Goal: Task Accomplishment & Management: Complete application form

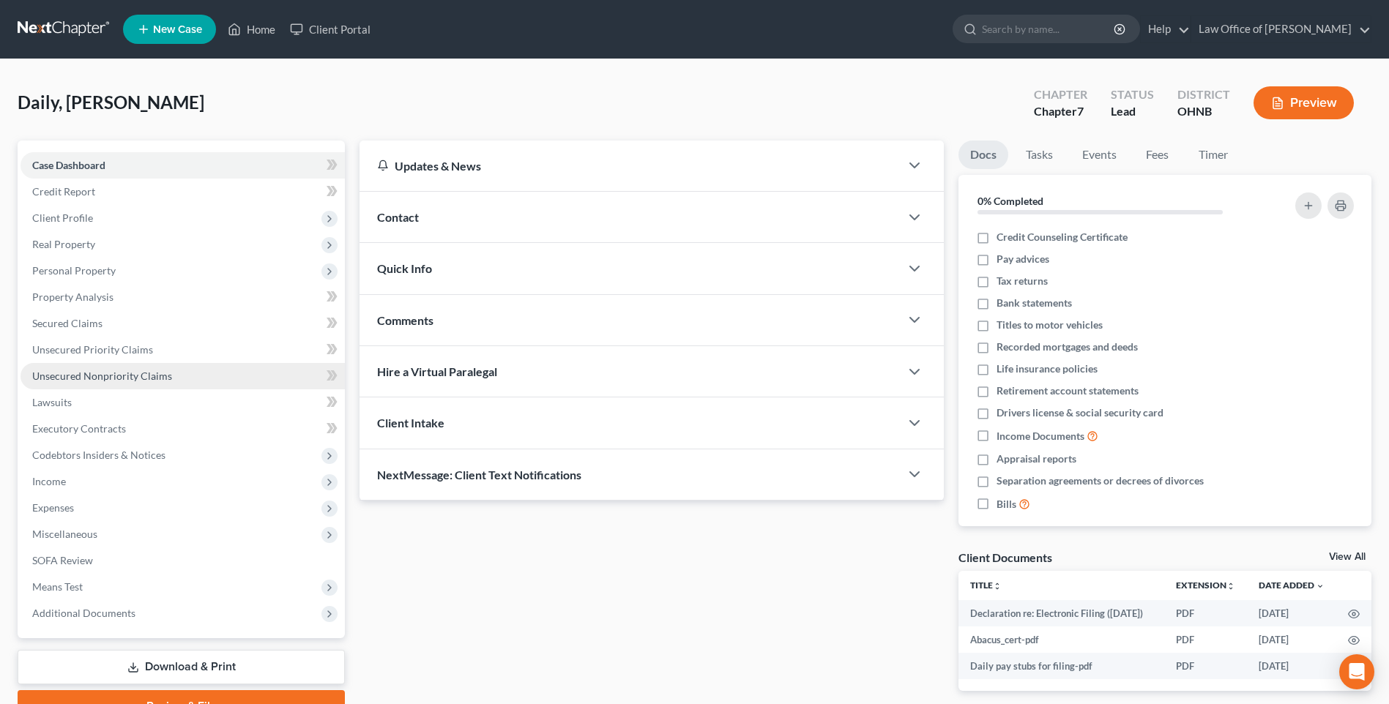
click at [113, 382] on span "Unsecured Nonpriority Claims" at bounding box center [102, 376] width 140 height 12
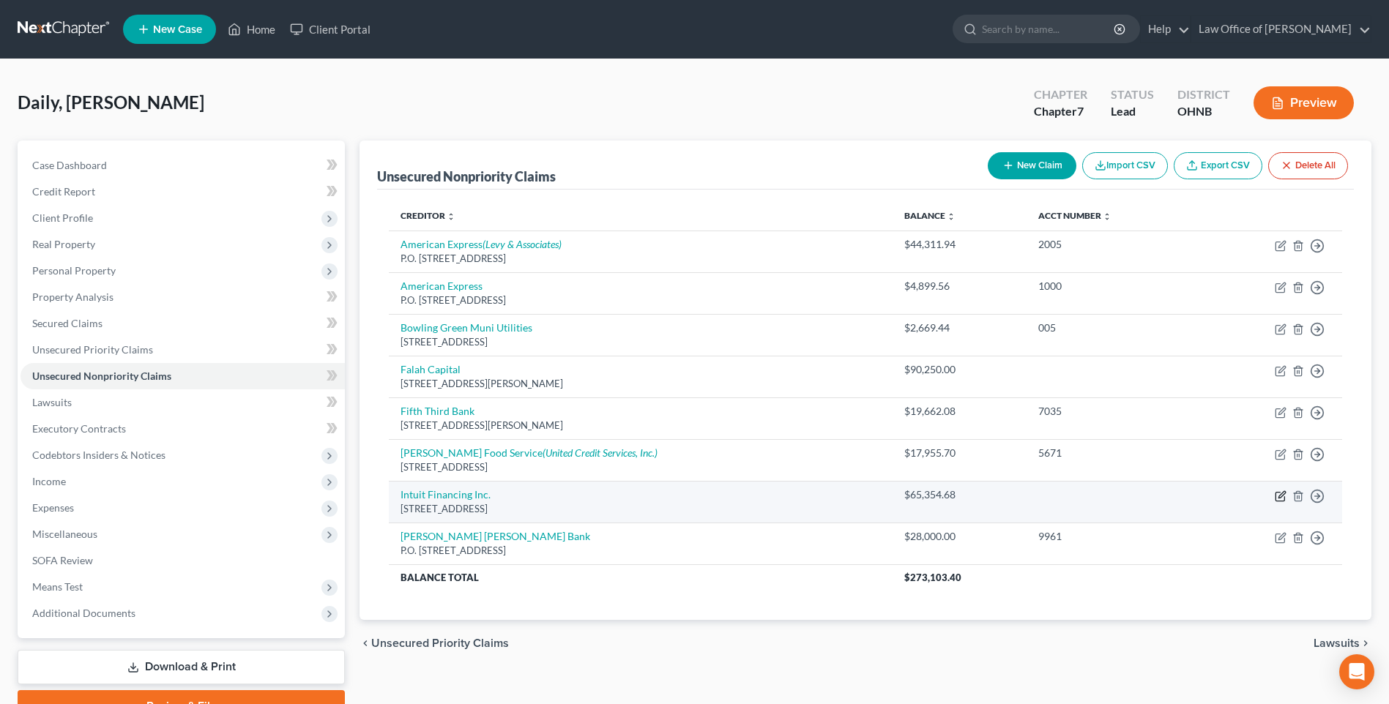
click at [1277, 502] on icon "button" at bounding box center [1281, 497] width 12 height 12
select select "4"
select select "14"
select select "0"
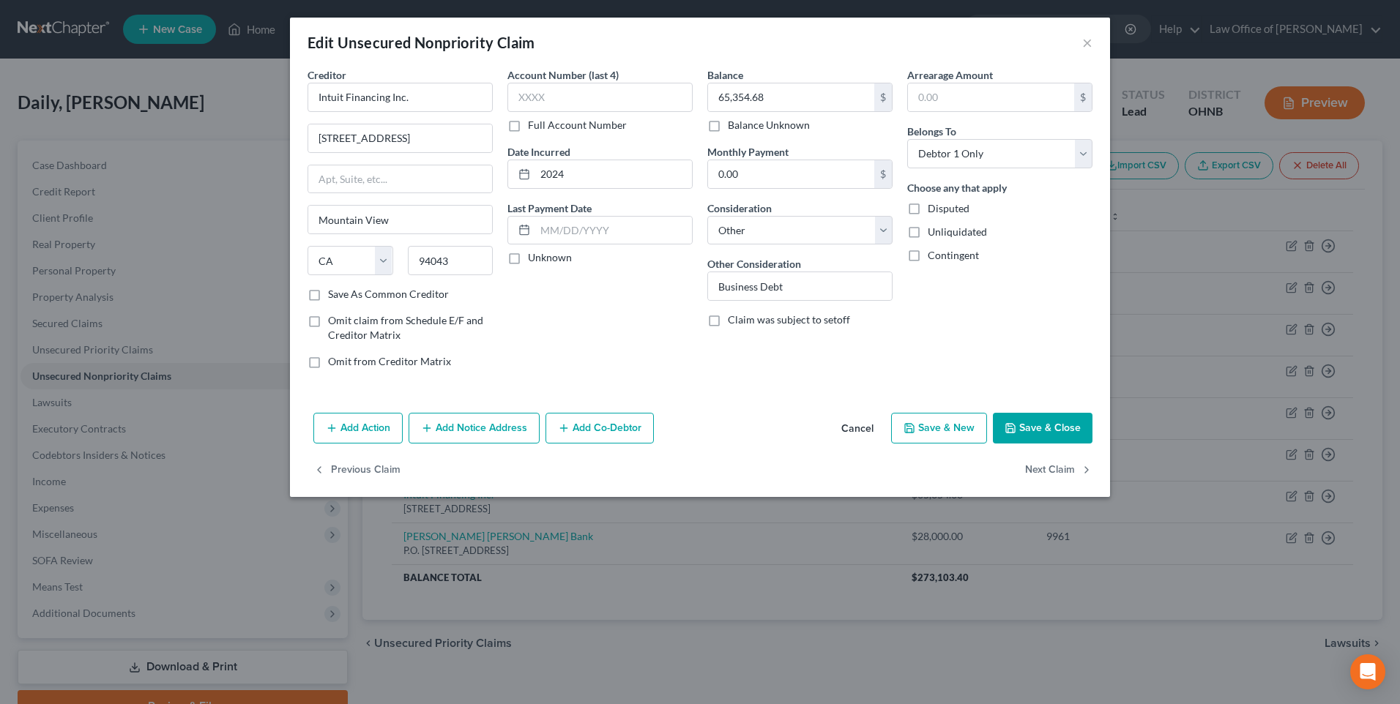
click at [558, 434] on icon "button" at bounding box center [564, 428] width 12 height 12
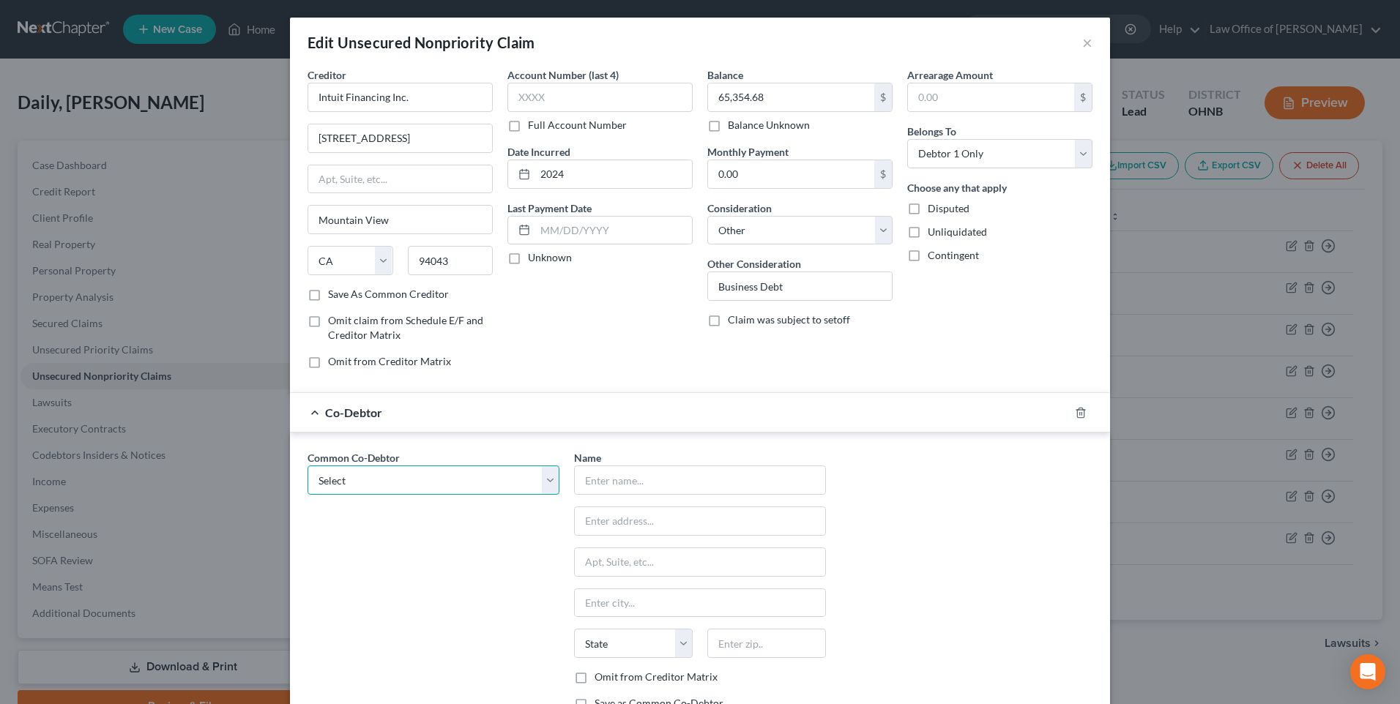
click at [414, 495] on select "Select Katy Daily" at bounding box center [433, 480] width 252 height 29
click at [484, 581] on div "Common Co-Debtor Select Katy Daily" at bounding box center [433, 586] width 266 height 272
click at [600, 494] on input "text" at bounding box center [700, 480] width 250 height 28
type input "Tribeca Concepts, LLC"
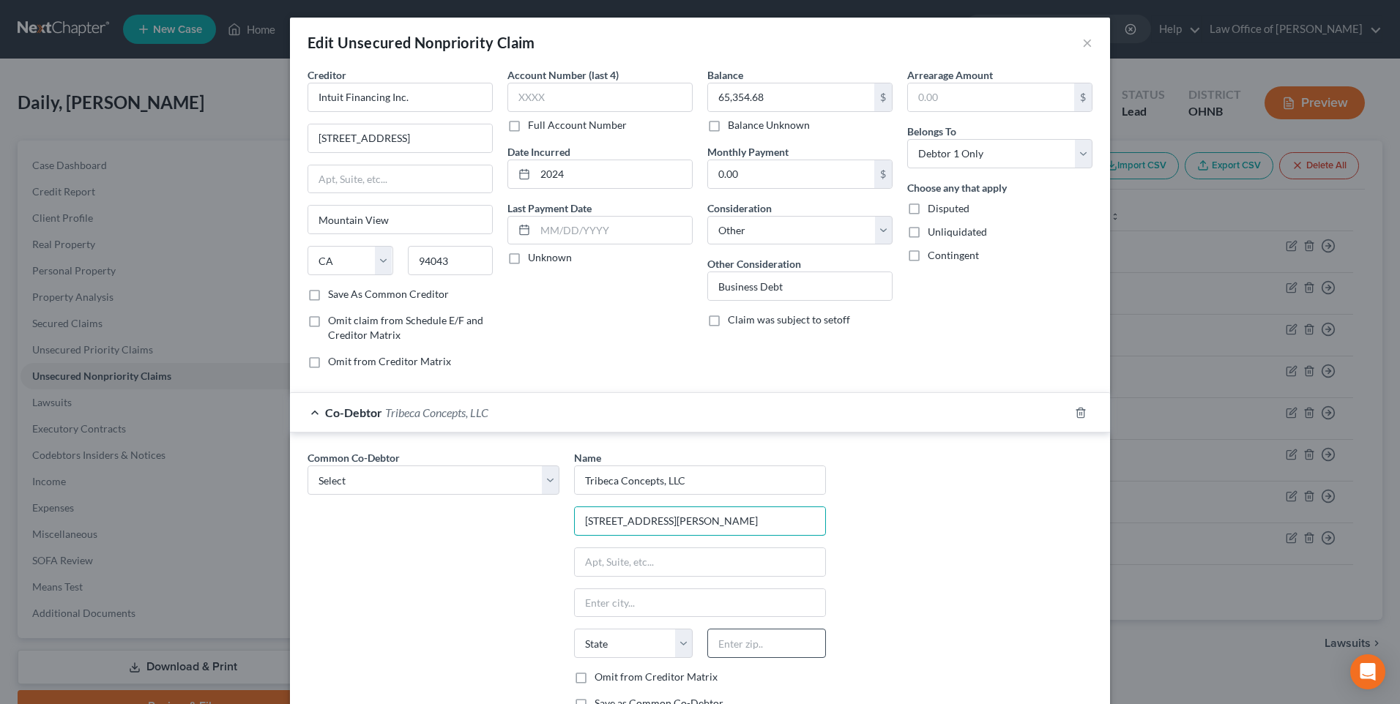
type input "[STREET_ADDRESS][PERSON_NAME]"
click at [727, 658] on input "text" at bounding box center [766, 643] width 119 height 29
type input "43402"
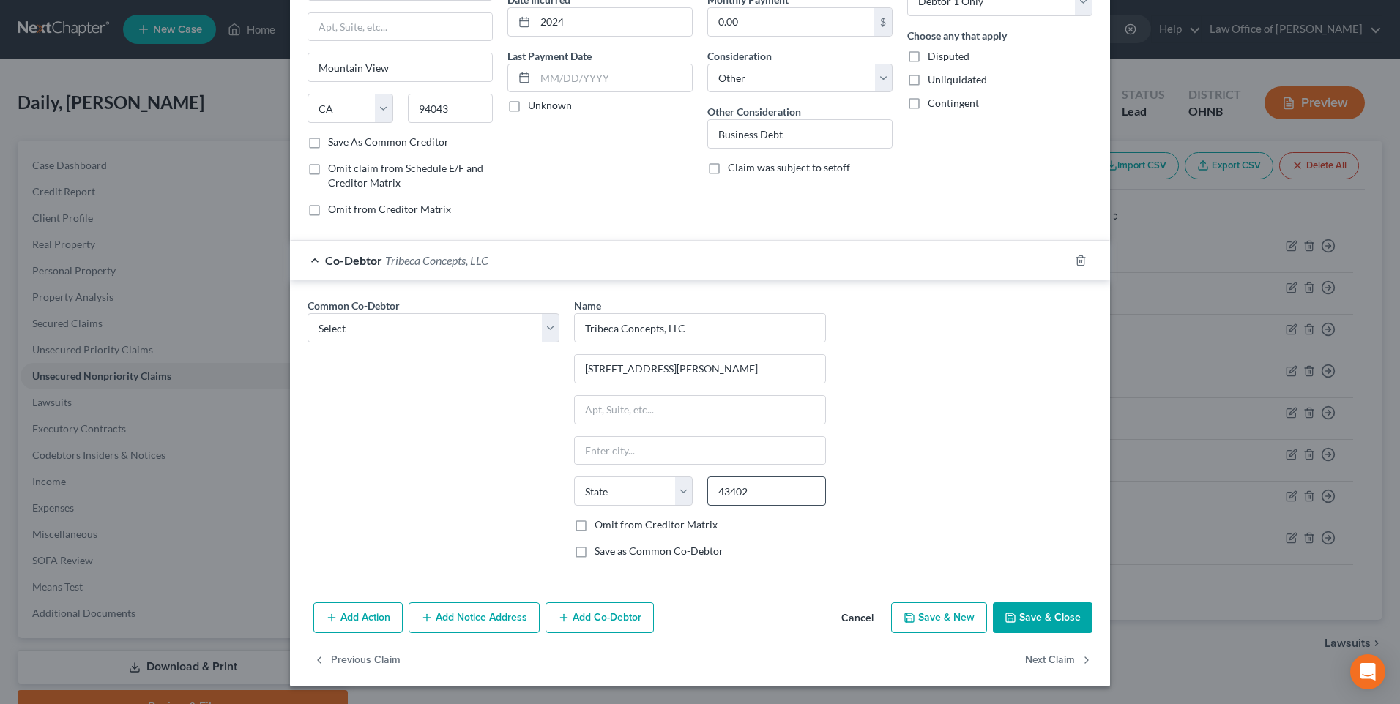
type input "Bowling Green"
select select "36"
click at [594, 545] on label "Save as Common Co-Debtor" at bounding box center [658, 551] width 129 height 15
click at [600, 545] on input "Save as Common Co-Debtor" at bounding box center [605, 549] width 10 height 10
checkbox input "true"
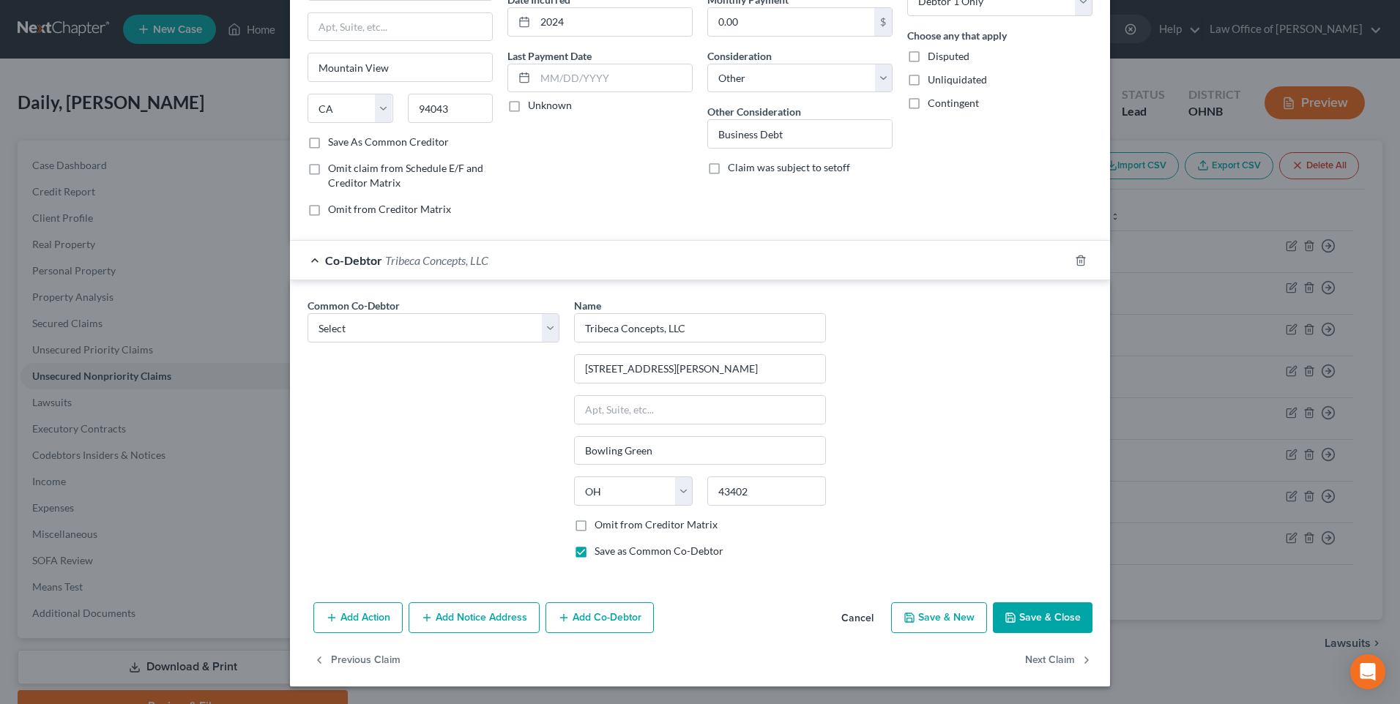
click at [594, 518] on label "Omit from Creditor Matrix" at bounding box center [655, 525] width 123 height 15
click at [600, 518] on input "Omit from Creditor Matrix" at bounding box center [605, 523] width 10 height 10
checkbox input "true"
click at [1056, 616] on button "Save & Close" at bounding box center [1043, 618] width 100 height 31
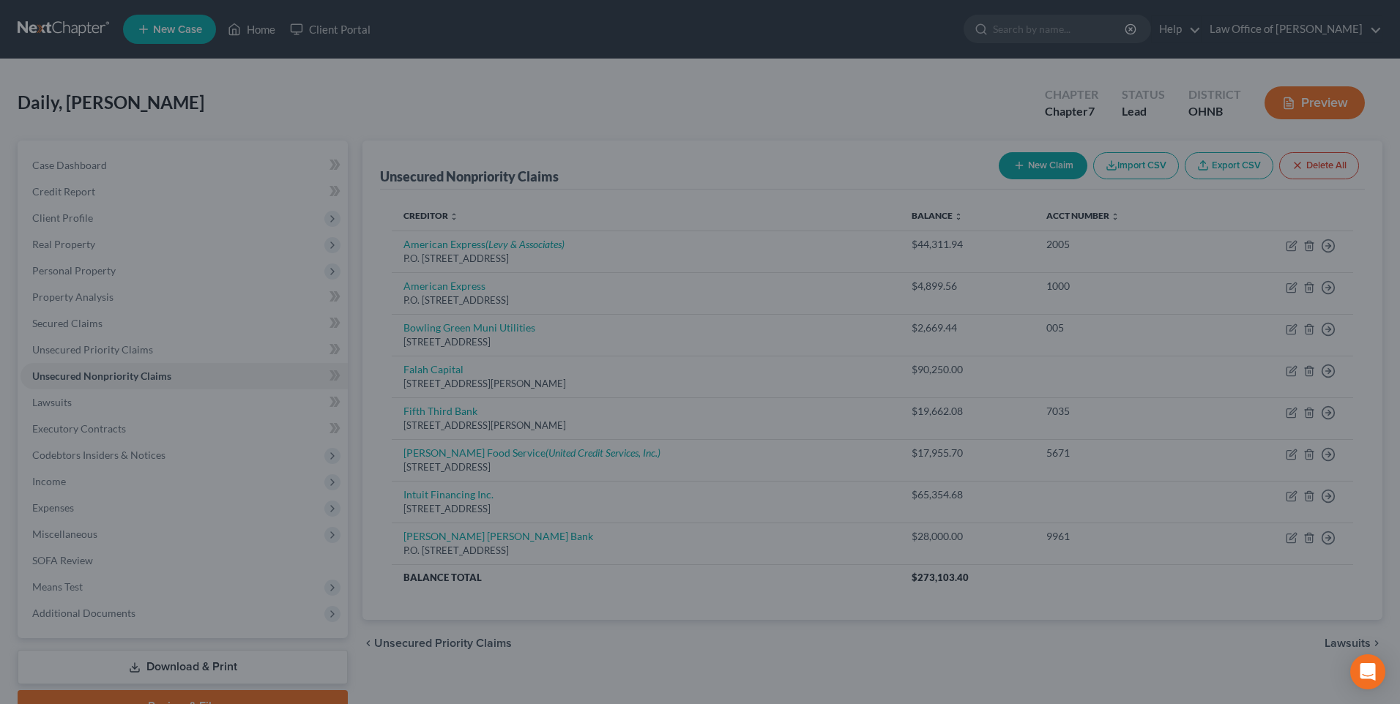
type input "0"
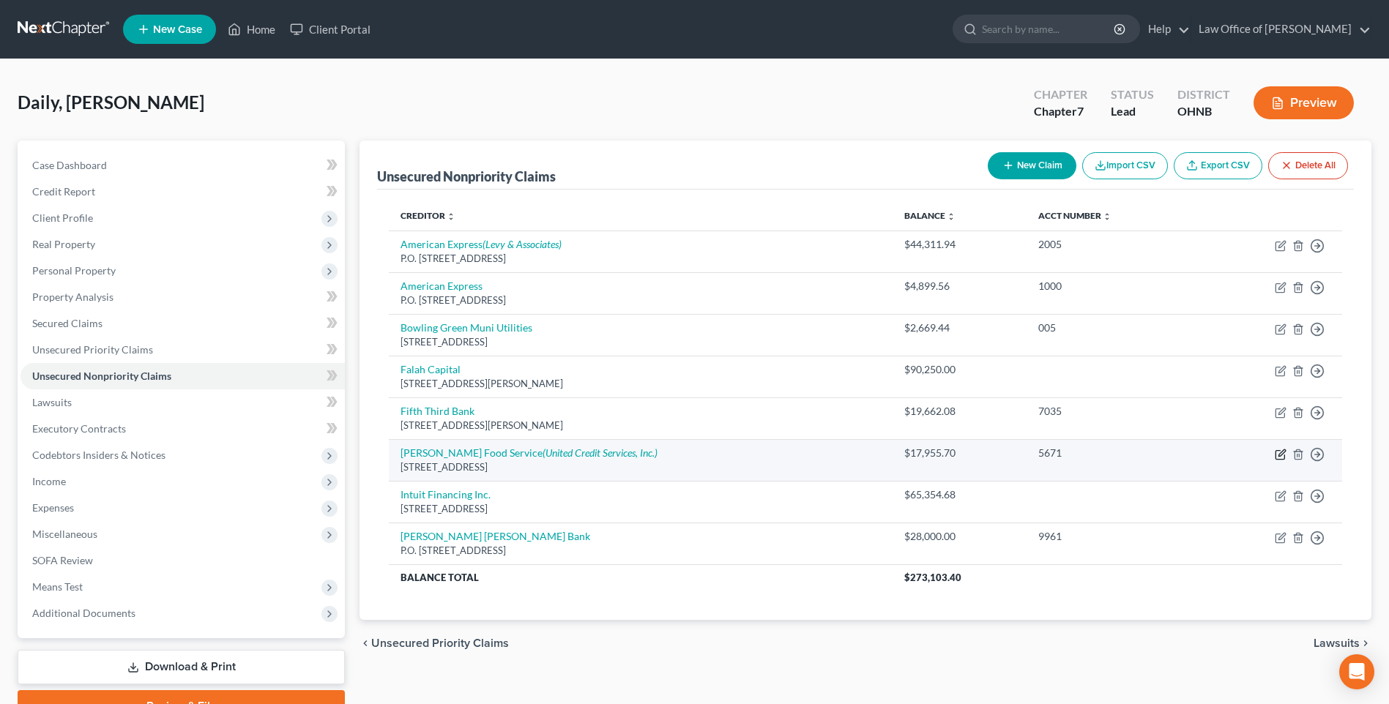
click at [1278, 456] on icon "button" at bounding box center [1281, 453] width 7 height 7
select select "23"
select select "14"
select select "0"
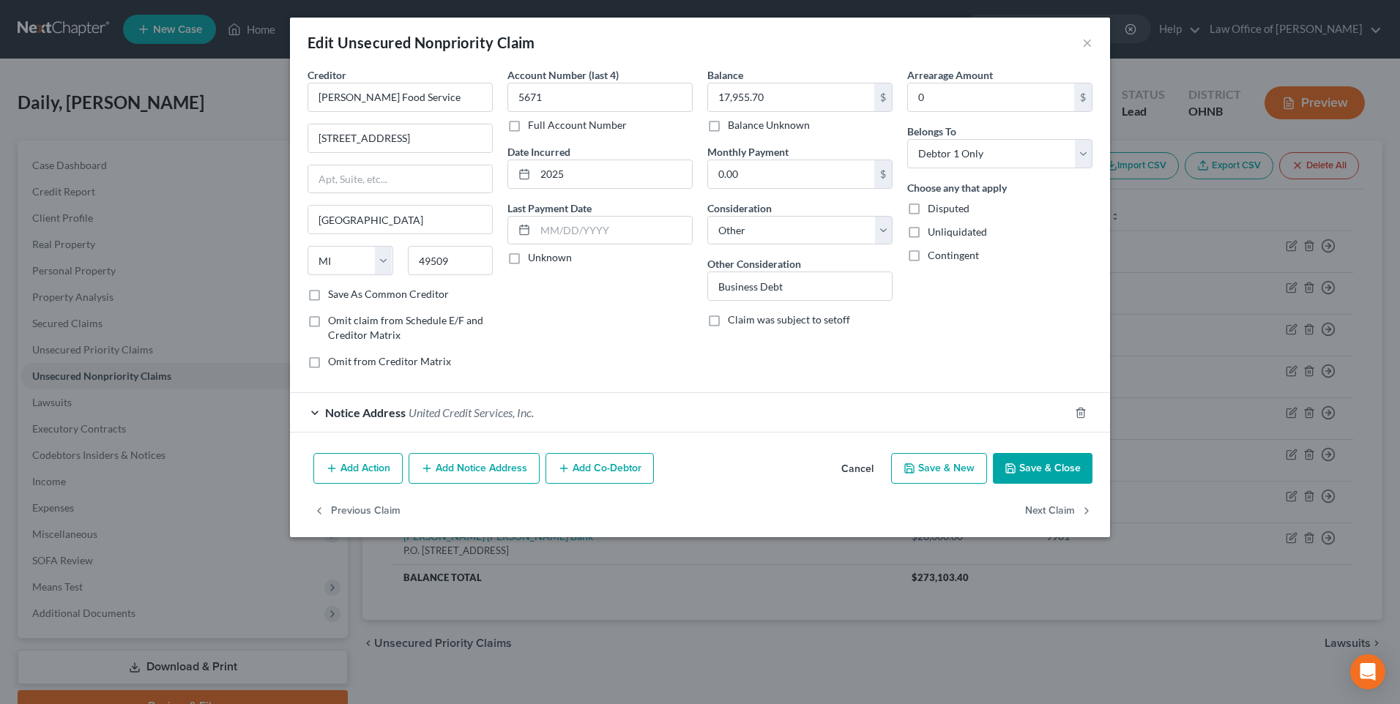
click at [558, 474] on icon "button" at bounding box center [564, 469] width 12 height 12
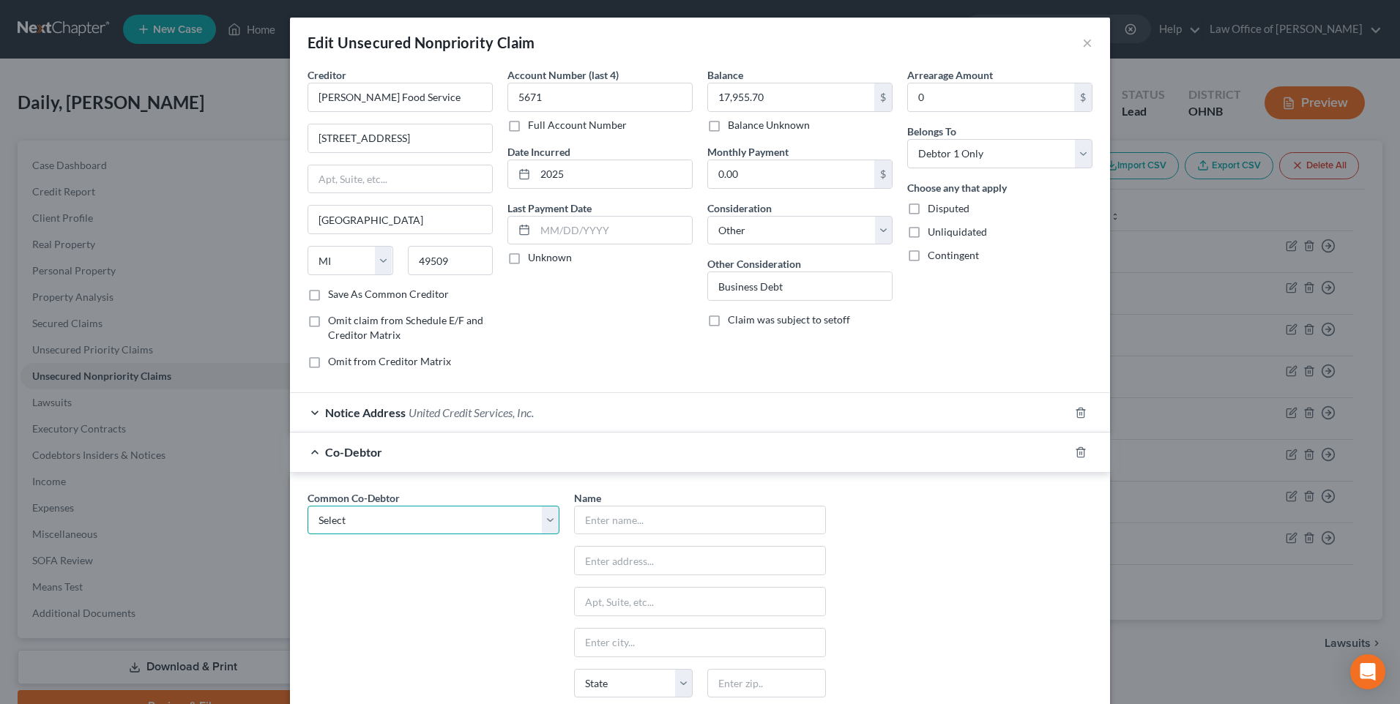
click at [538, 535] on select "Select Katy Daily Tribeca Concepts, LLC" at bounding box center [433, 520] width 252 height 29
select select "1"
click at [307, 535] on select "Select Katy Daily Tribeca Concepts, LLC" at bounding box center [433, 520] width 252 height 29
type input "Tribeca Concepts, LLC"
type input "[STREET_ADDRESS][PERSON_NAME]"
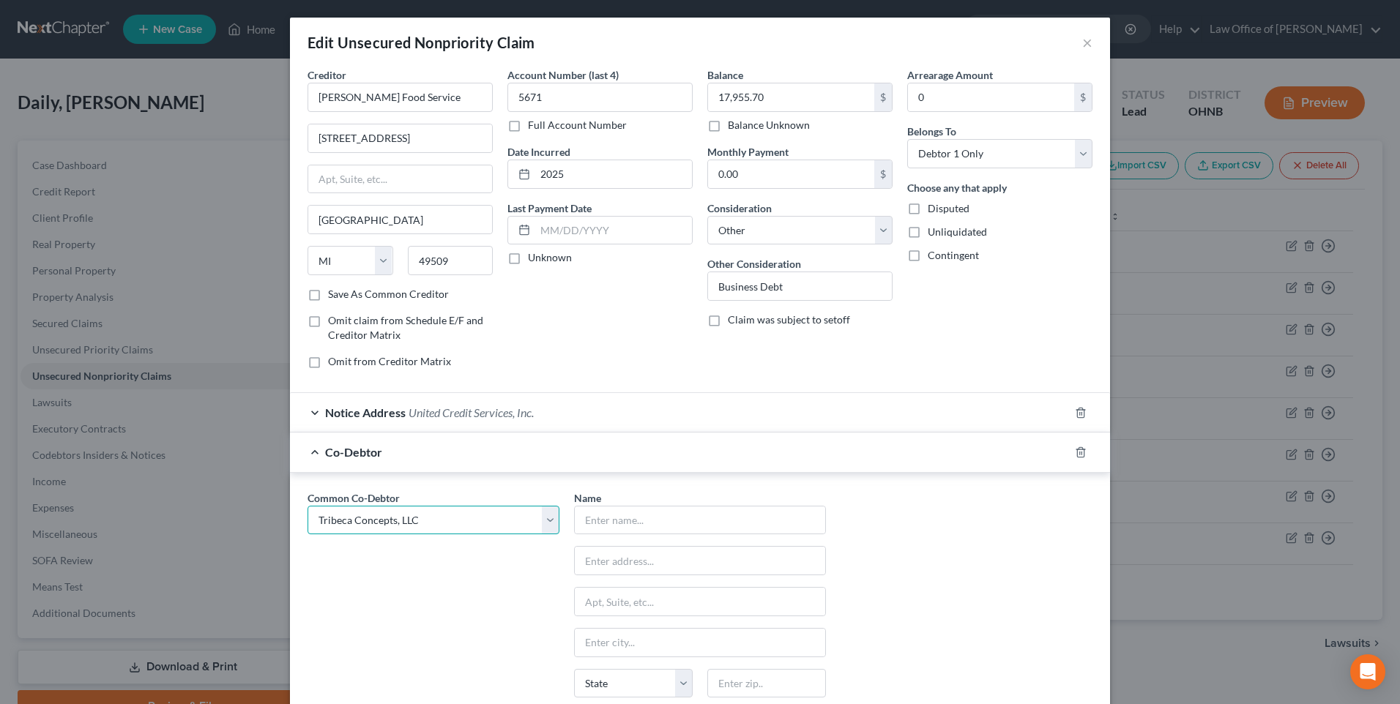
type input "Bowling Green"
select select "36"
type input "43402"
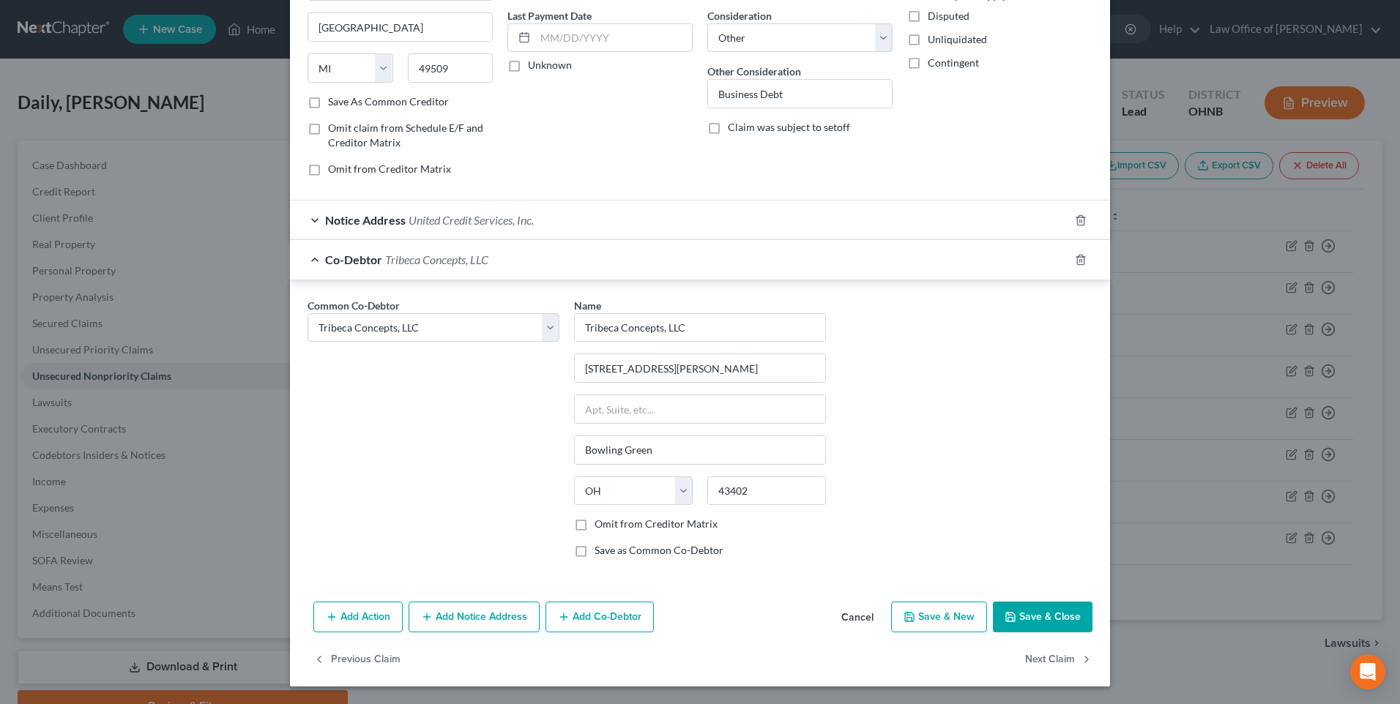
click at [594, 517] on label "Omit from Creditor Matrix" at bounding box center [655, 524] width 123 height 15
click at [600, 517] on input "Omit from Creditor Matrix" at bounding box center [605, 522] width 10 height 10
checkbox input "true"
click at [1054, 615] on button "Save & Close" at bounding box center [1043, 617] width 100 height 31
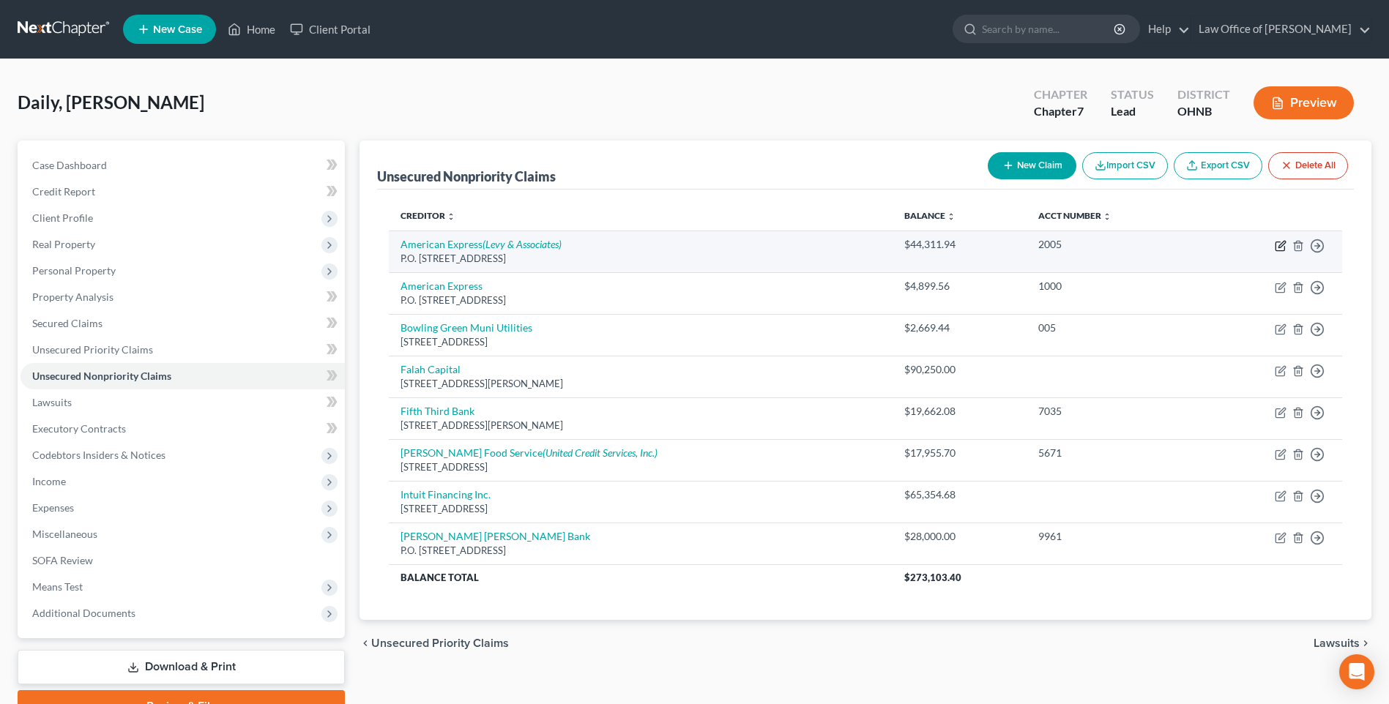
click at [1275, 251] on icon "button" at bounding box center [1279, 246] width 9 height 9
select select "45"
select select "14"
select select "0"
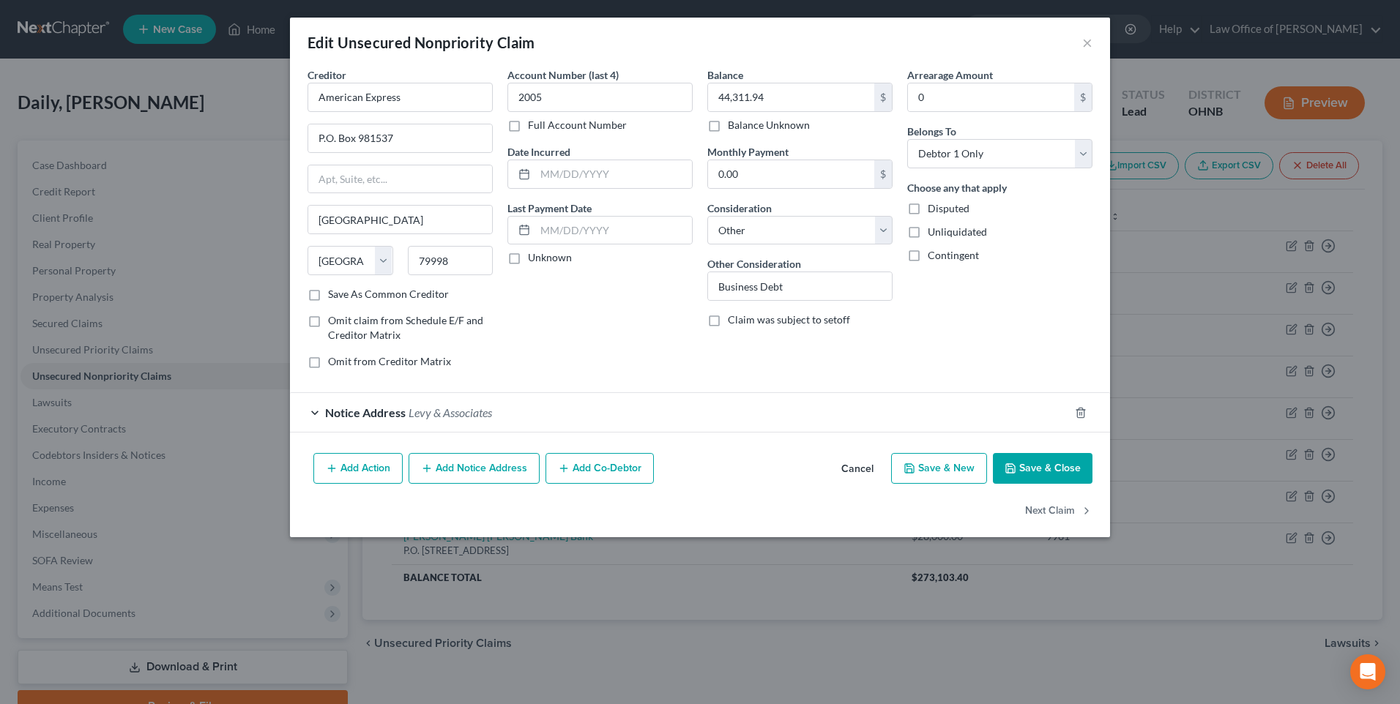
click at [558, 474] on icon "button" at bounding box center [564, 469] width 12 height 12
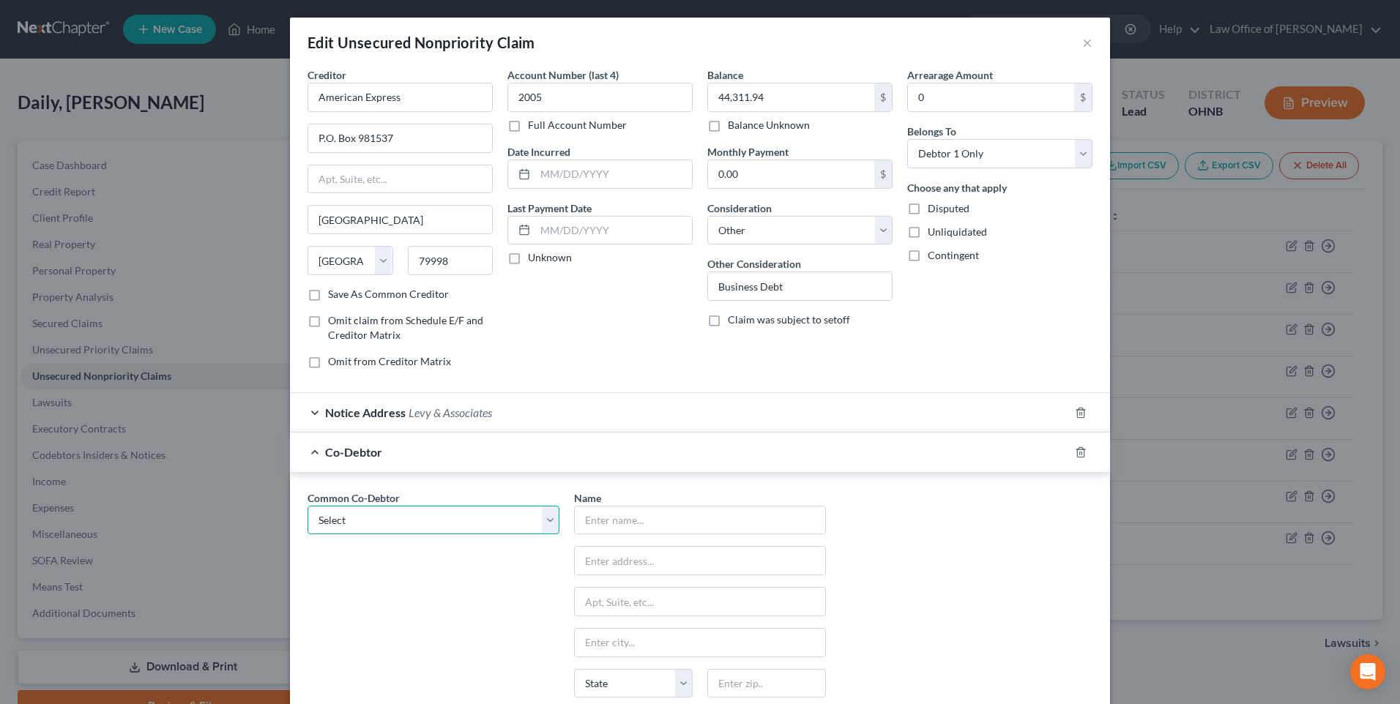
click at [539, 535] on select "Select Katy Daily Tribeca Concepts, LLC" at bounding box center [433, 520] width 252 height 29
select select "1"
click at [307, 535] on select "Select Katy Daily Tribeca Concepts, LLC" at bounding box center [433, 520] width 252 height 29
type input "Tribeca Concepts, LLC"
type input "[STREET_ADDRESS][PERSON_NAME]"
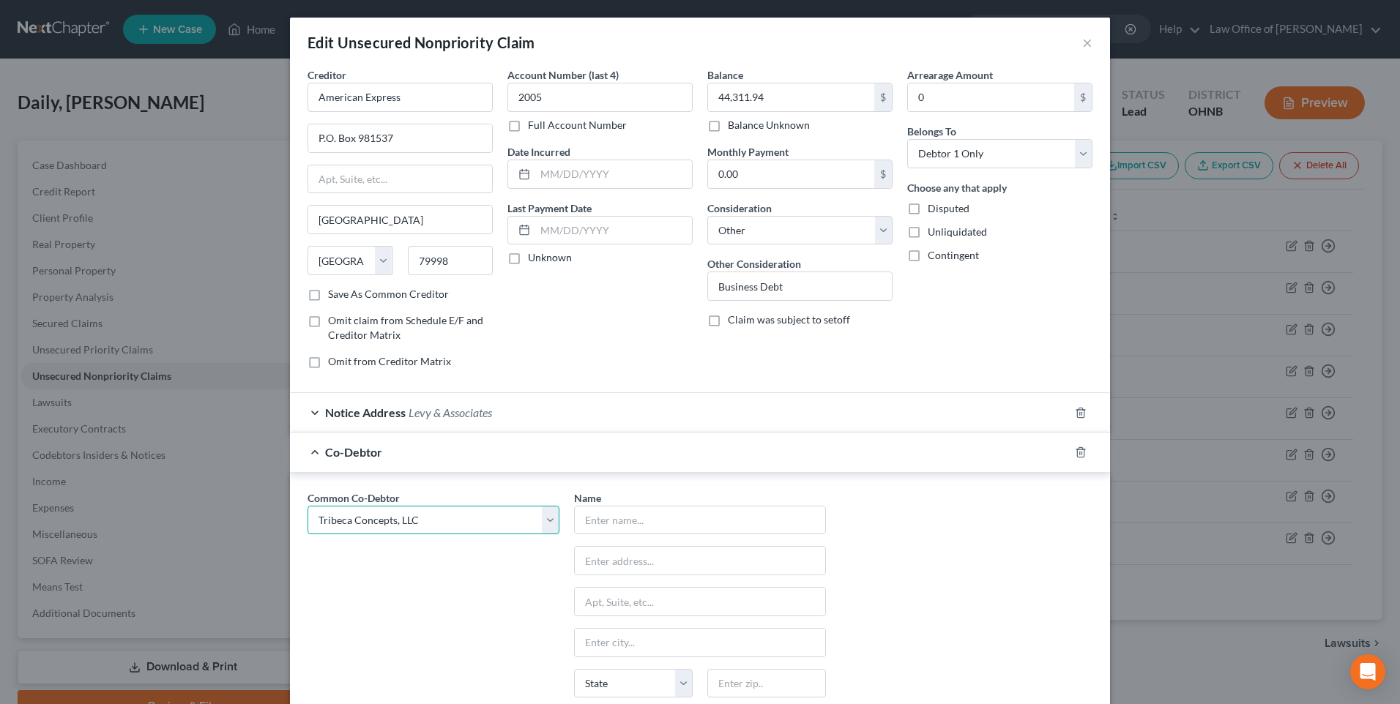
type input "Bowling Green"
select select "36"
type input "43402"
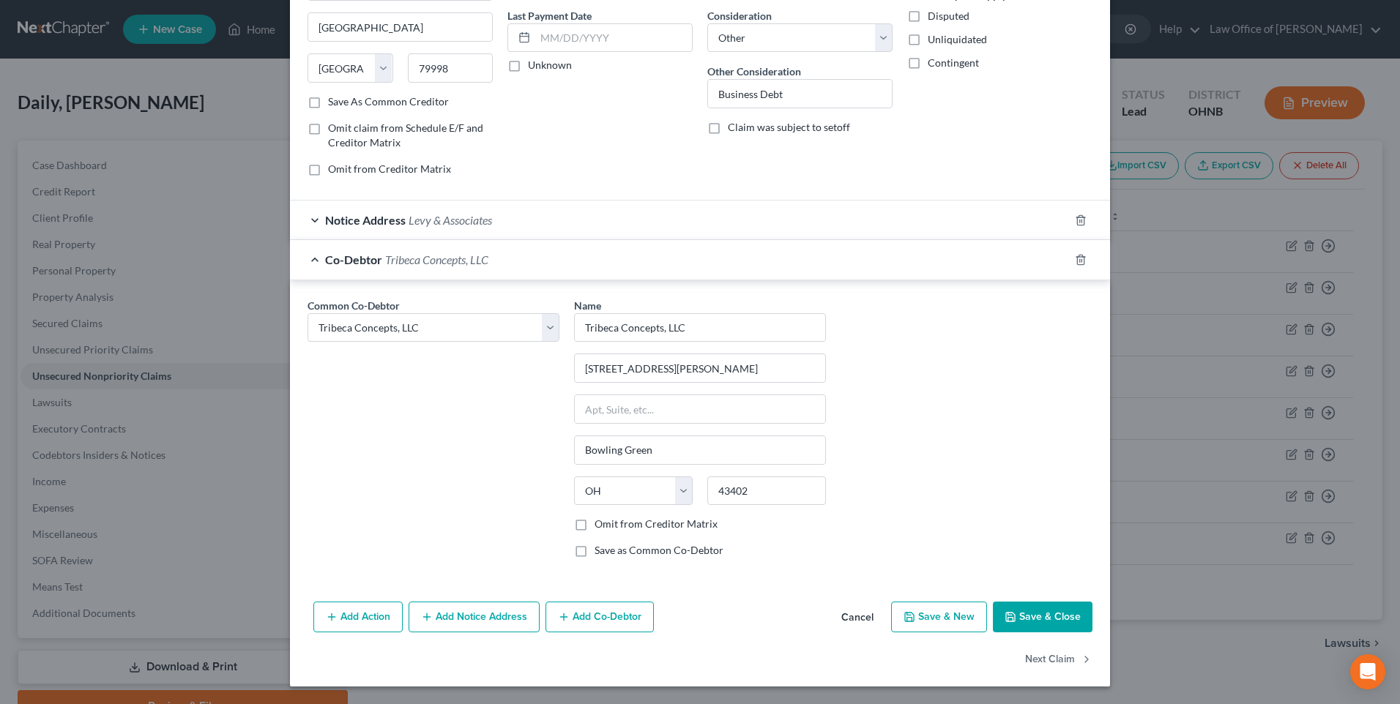
click at [594, 518] on label "Omit from Creditor Matrix" at bounding box center [655, 524] width 123 height 15
click at [600, 518] on input "Omit from Creditor Matrix" at bounding box center [605, 522] width 10 height 10
checkbox input "true"
click at [1057, 614] on button "Save & Close" at bounding box center [1043, 617] width 100 height 31
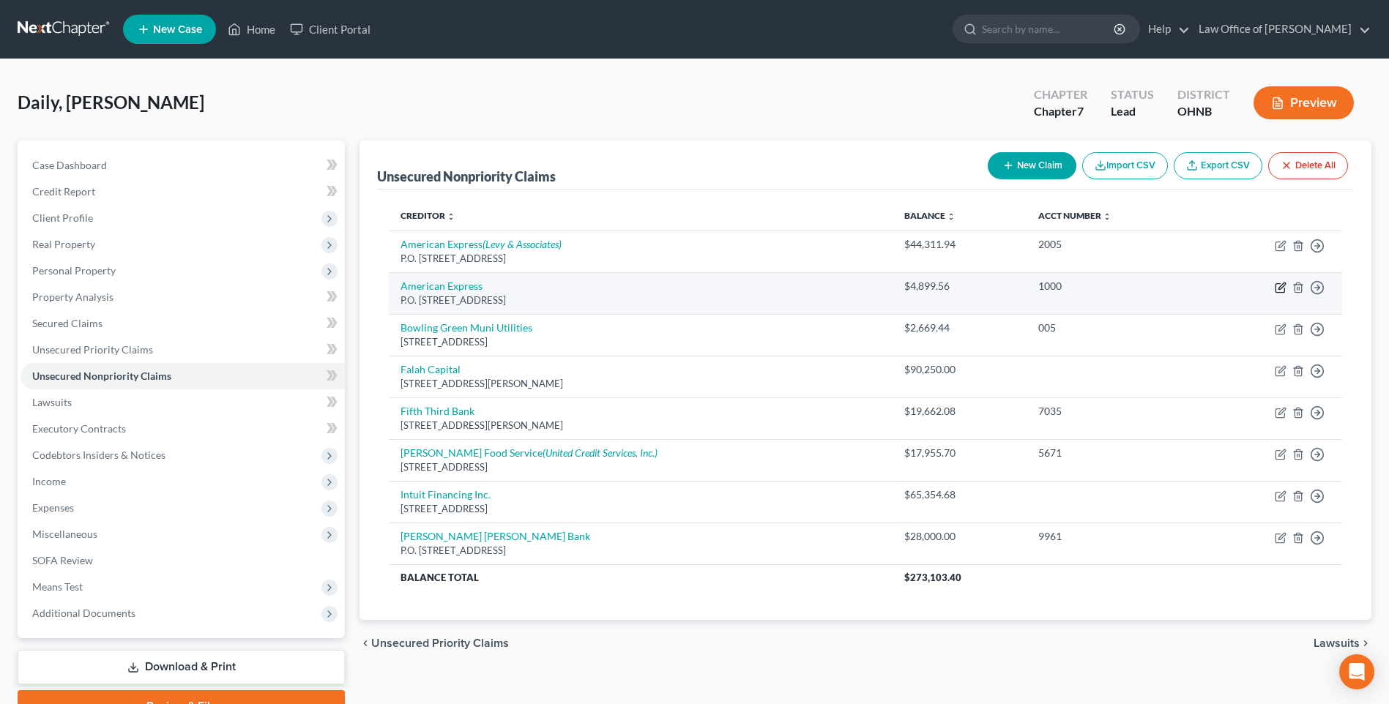
click at [1275, 293] on icon "button" at bounding box center [1279, 288] width 9 height 9
select select "45"
select select "14"
select select "0"
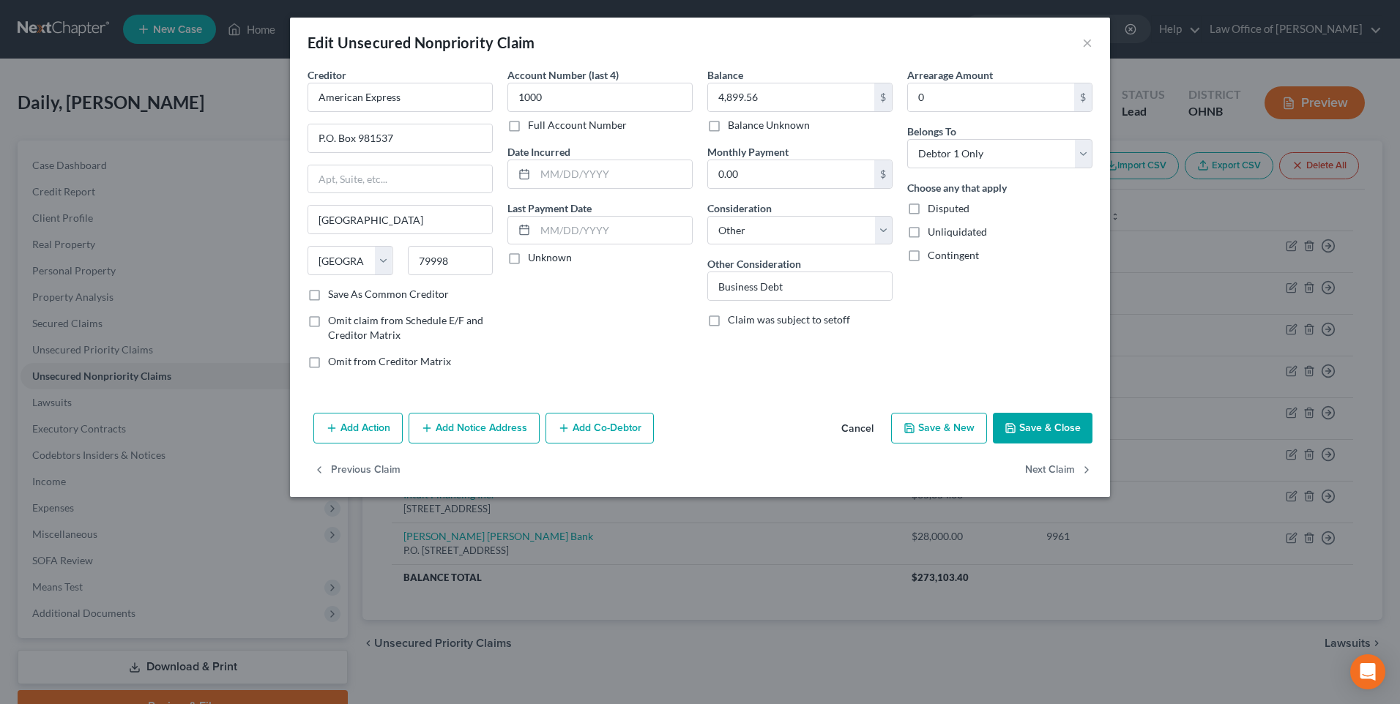
click at [575, 444] on button "Add Co-Debtor" at bounding box center [599, 428] width 108 height 31
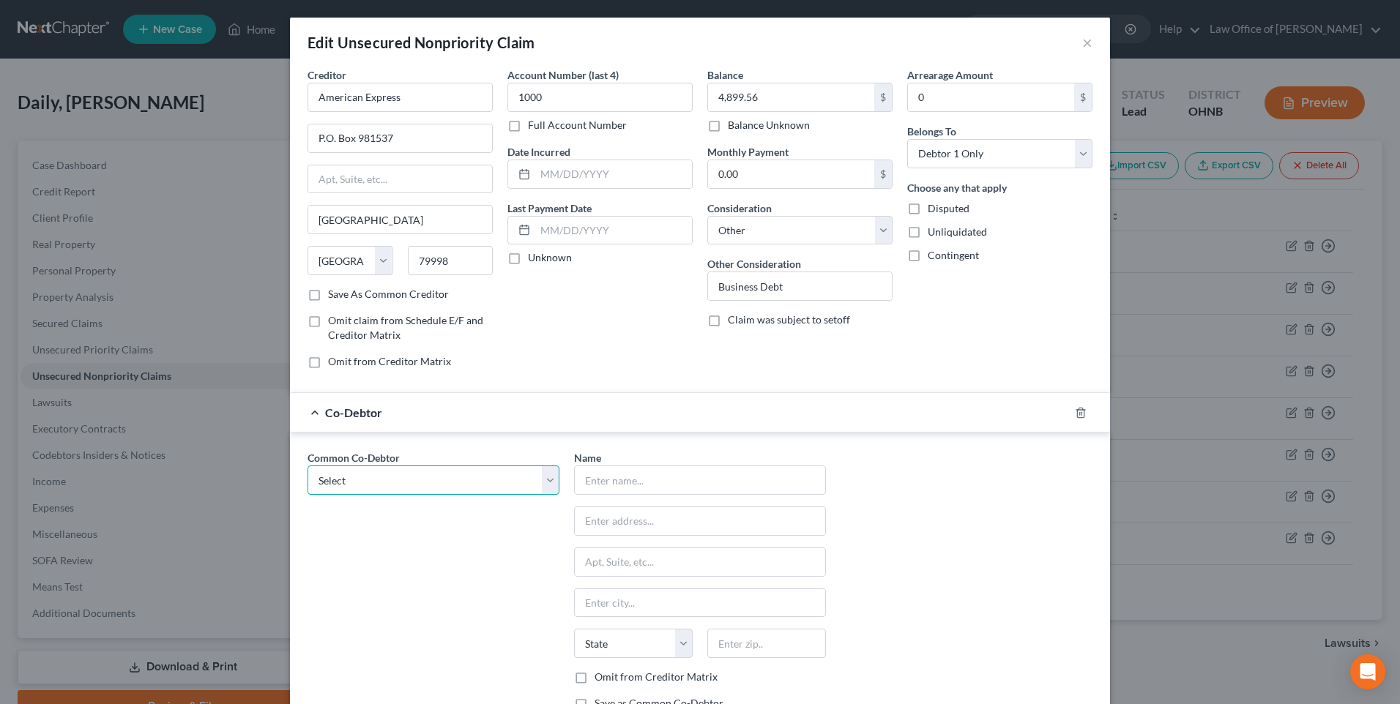
click at [538, 495] on select "Select Katy Daily Tribeca Concepts, LLC" at bounding box center [433, 480] width 252 height 29
select select "1"
click at [307, 494] on select "Select Katy Daily Tribeca Concepts, LLC" at bounding box center [433, 480] width 252 height 29
type input "Tribeca Concepts, LLC"
type input "[STREET_ADDRESS][PERSON_NAME]"
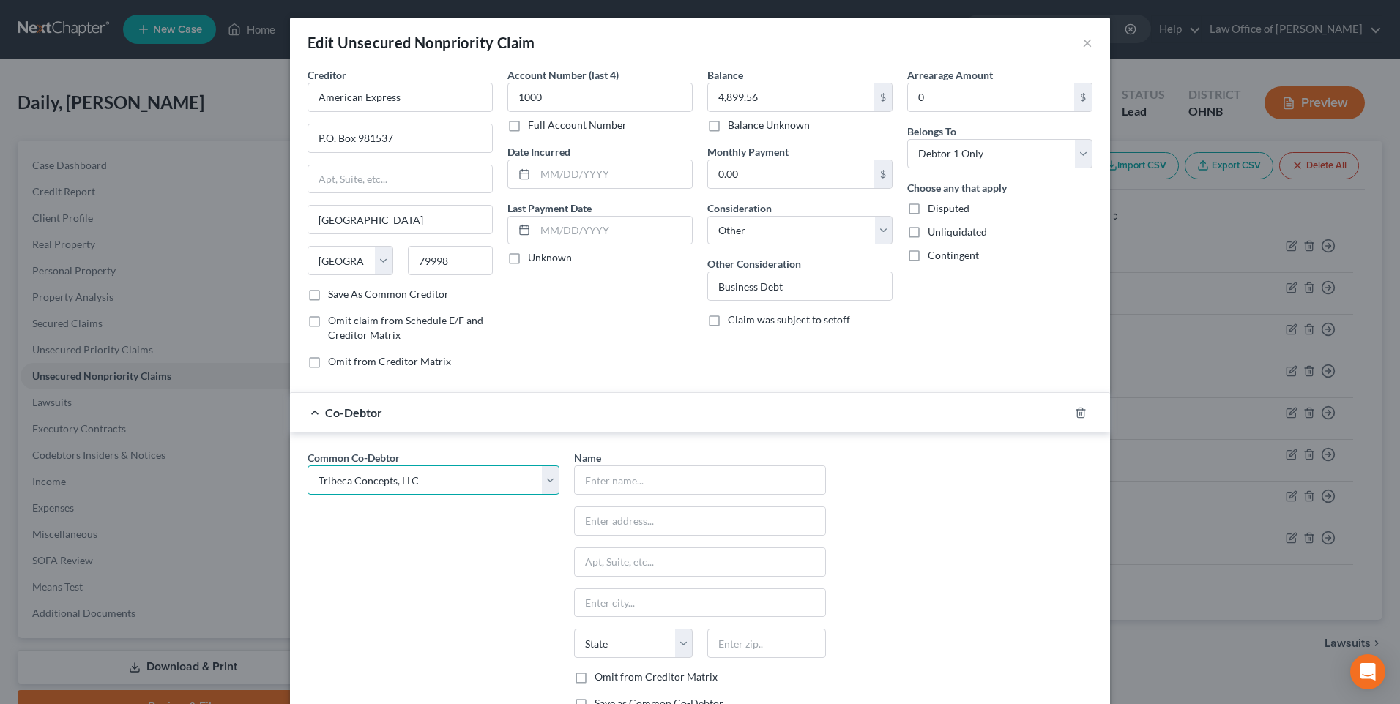
type input "Bowling Green"
select select "36"
type input "43402"
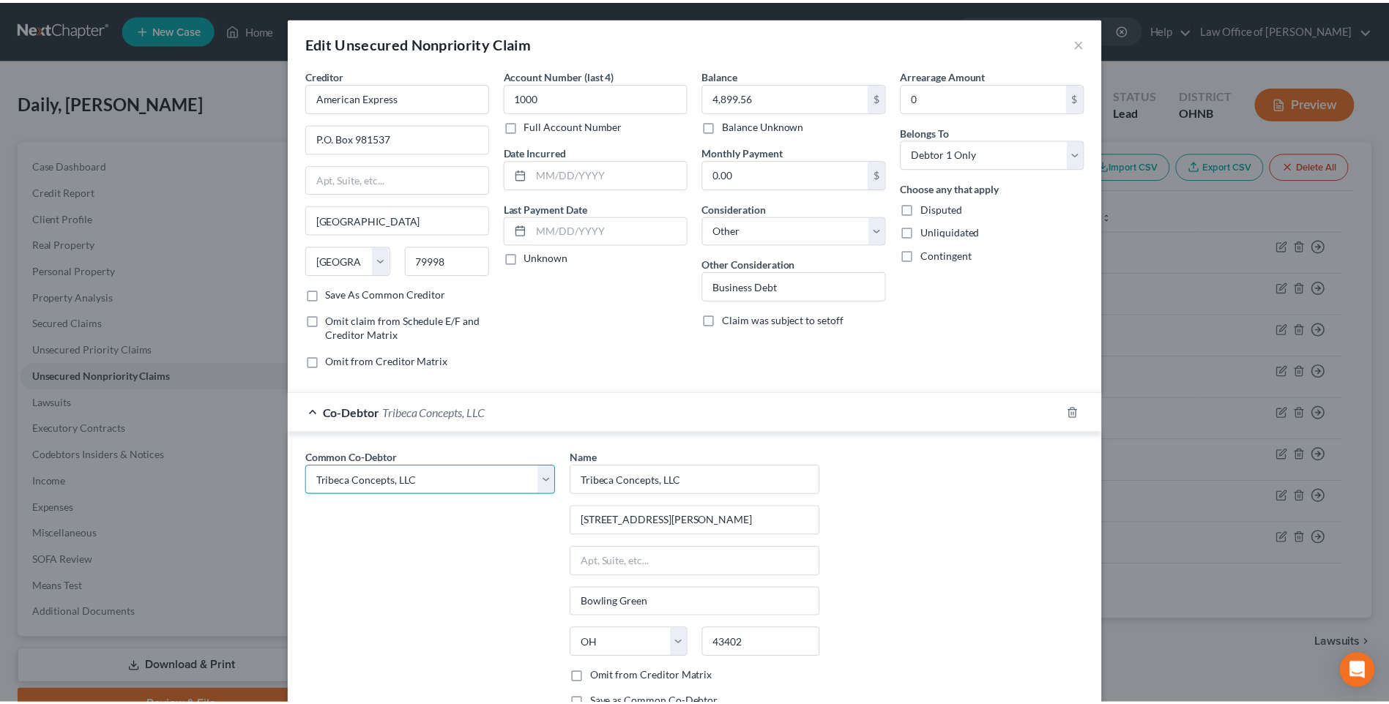
scroll to position [204, 0]
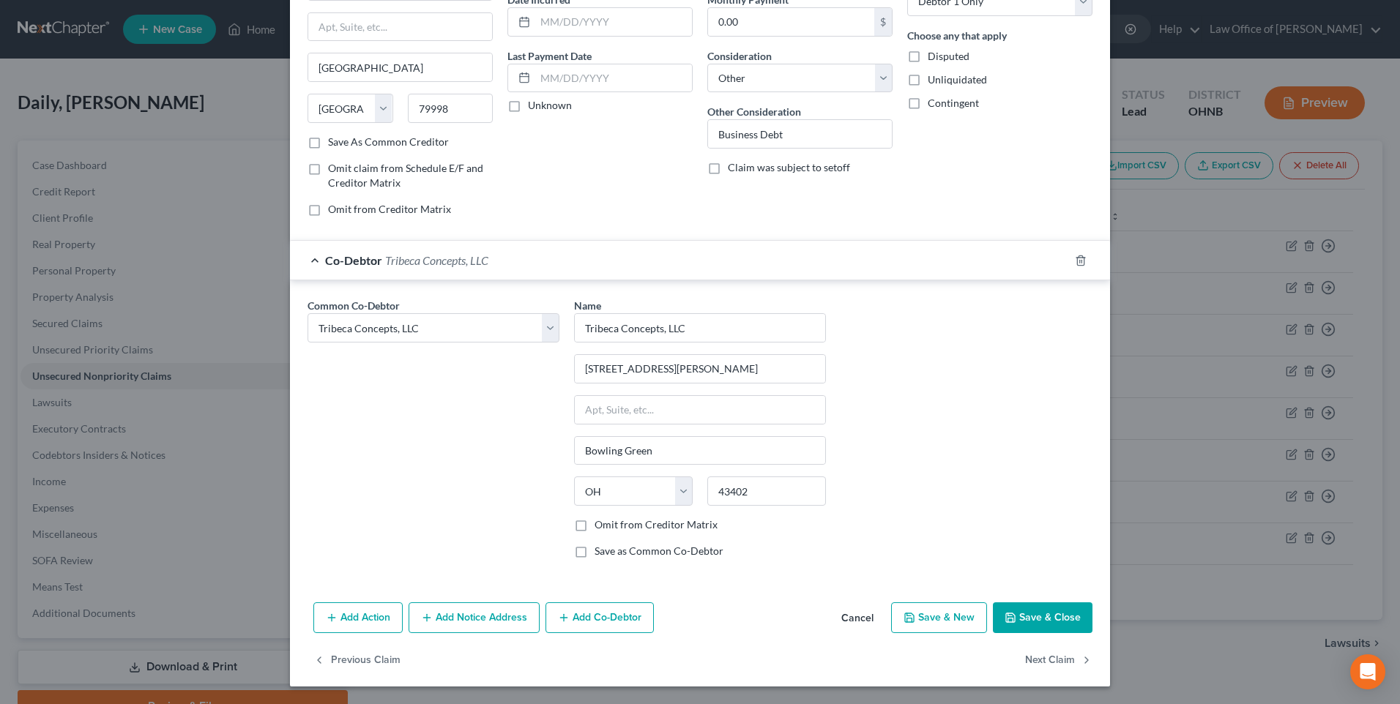
click at [594, 518] on label "Omit from Creditor Matrix" at bounding box center [655, 525] width 123 height 15
click at [600, 518] on input "Omit from Creditor Matrix" at bounding box center [605, 523] width 10 height 10
checkbox input "true"
click at [1038, 616] on button "Save & Close" at bounding box center [1043, 618] width 100 height 31
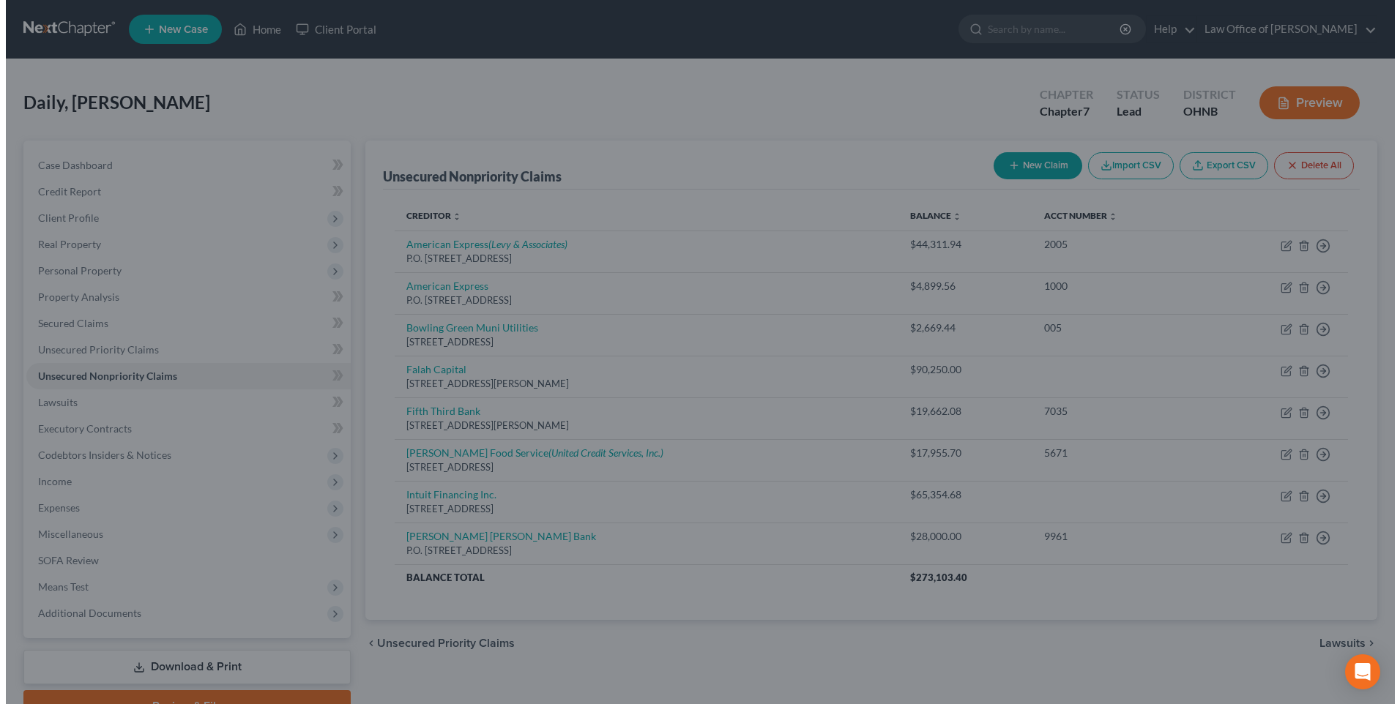
scroll to position [0, 0]
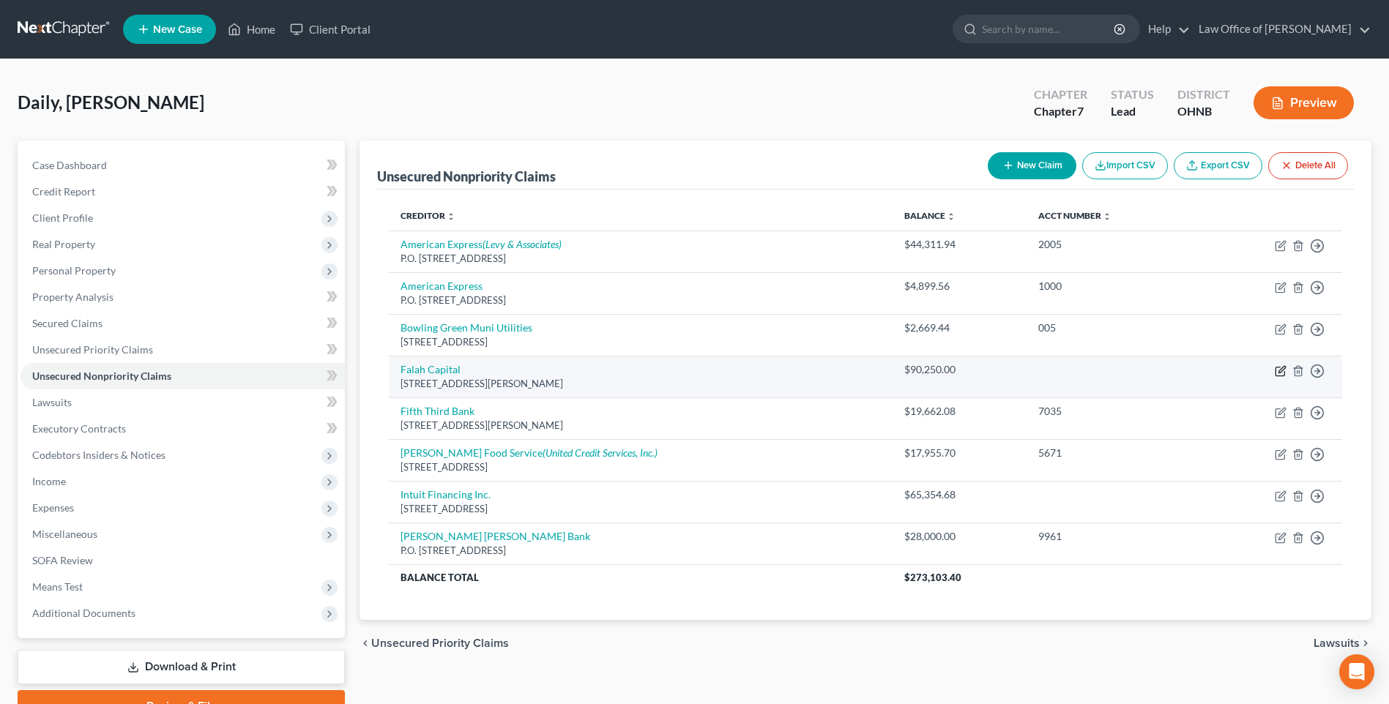
click at [1278, 377] on icon "button" at bounding box center [1281, 371] width 12 height 12
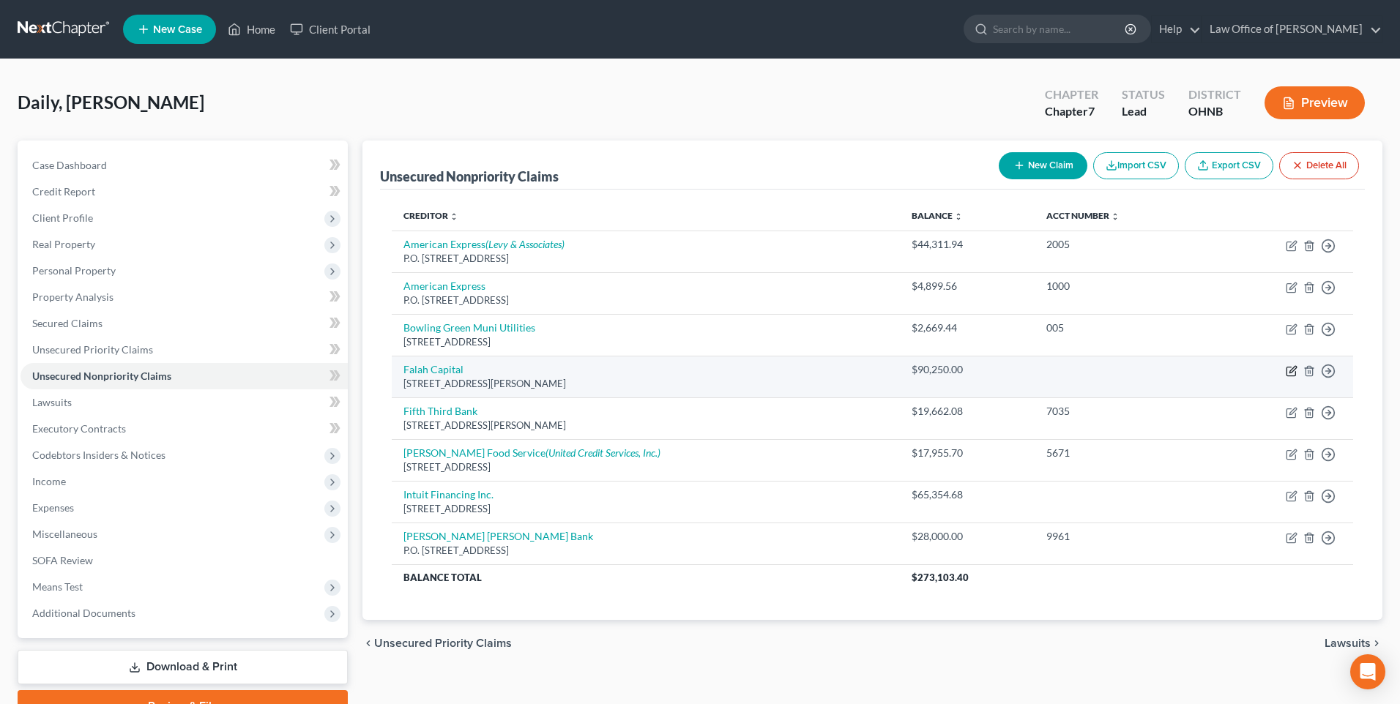
select select "36"
select select "14"
select select "0"
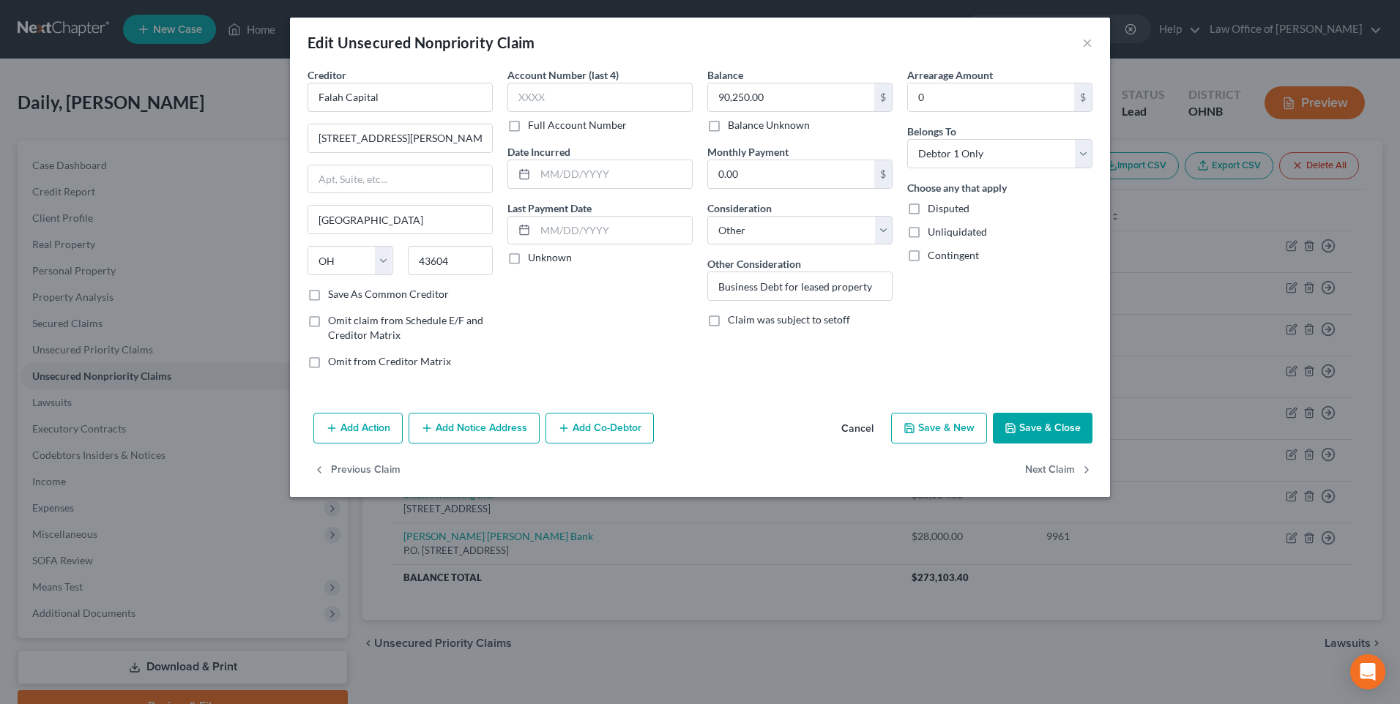
click at [568, 444] on button "Add Co-Debtor" at bounding box center [599, 428] width 108 height 31
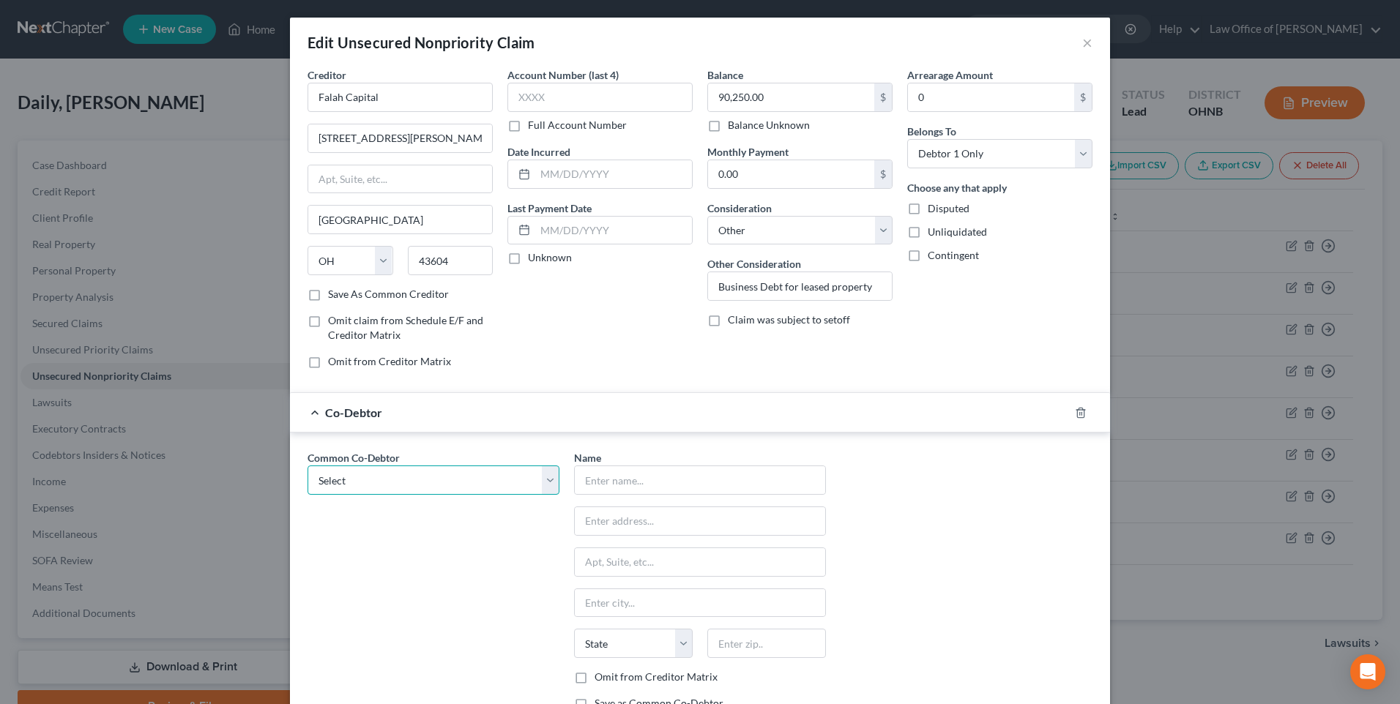
click at [540, 495] on select "Select Katy Daily Tribeca Concepts, LLC" at bounding box center [433, 480] width 252 height 29
select select "1"
click at [307, 494] on select "Select Katy Daily Tribeca Concepts, LLC" at bounding box center [433, 480] width 252 height 29
type input "Tribeca Concepts, LLC"
type input "[STREET_ADDRESS][PERSON_NAME]"
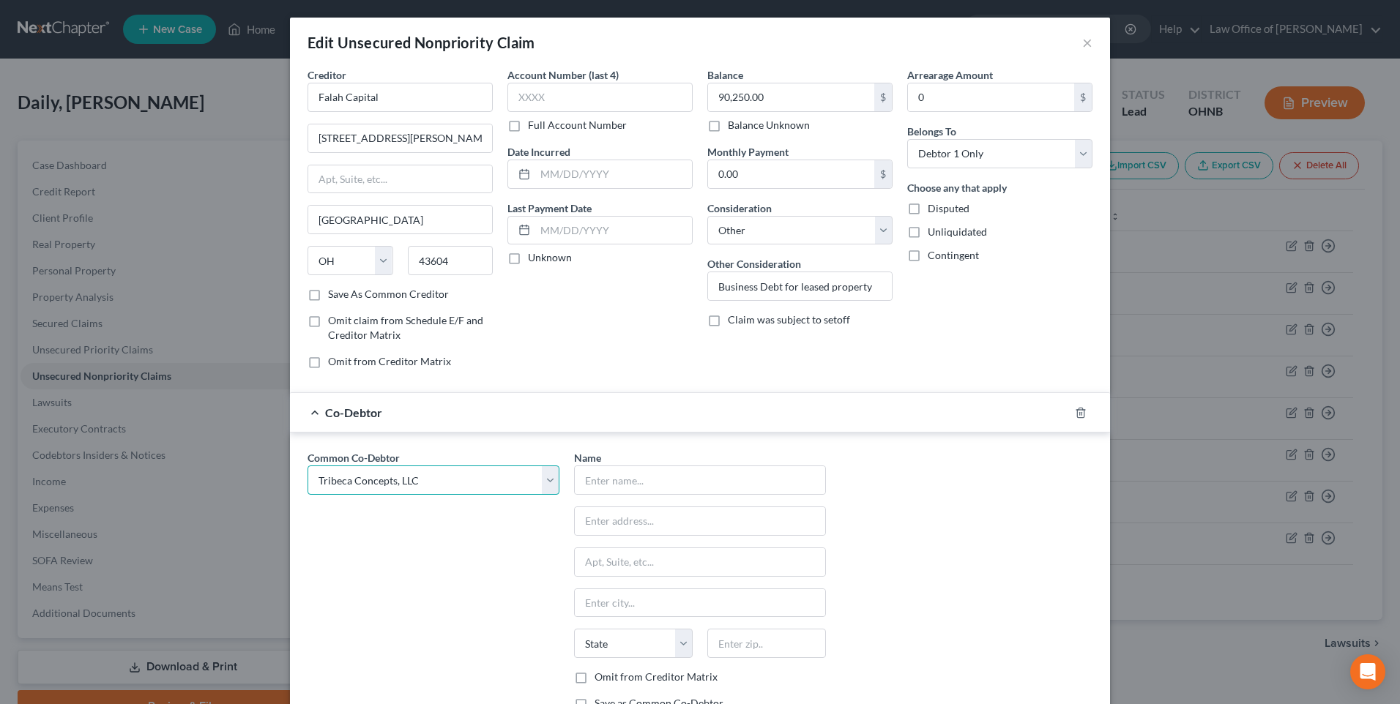
type input "Bowling Green"
select select "36"
type input "43402"
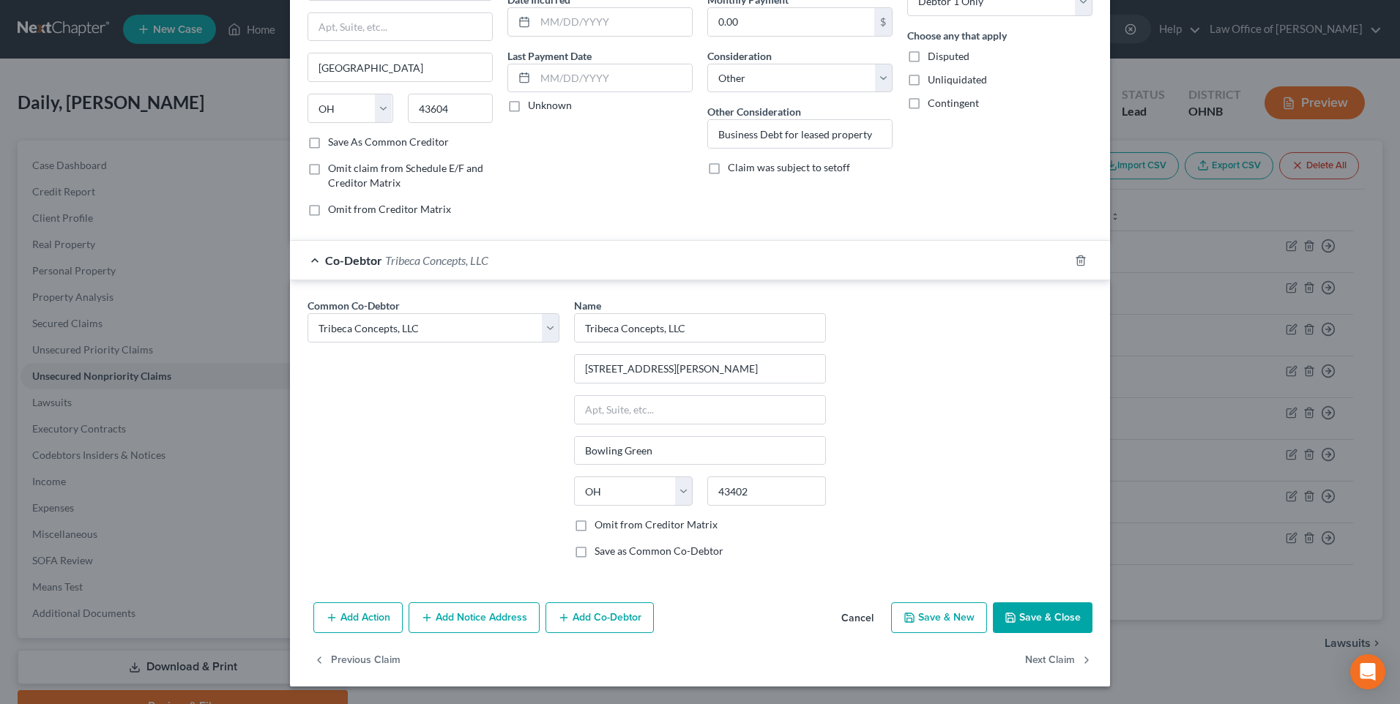
click at [594, 518] on label "Omit from Creditor Matrix" at bounding box center [655, 525] width 123 height 15
click at [600, 518] on input "Omit from Creditor Matrix" at bounding box center [605, 523] width 10 height 10
checkbox input "true"
click at [1046, 608] on button "Save & Close" at bounding box center [1043, 618] width 100 height 31
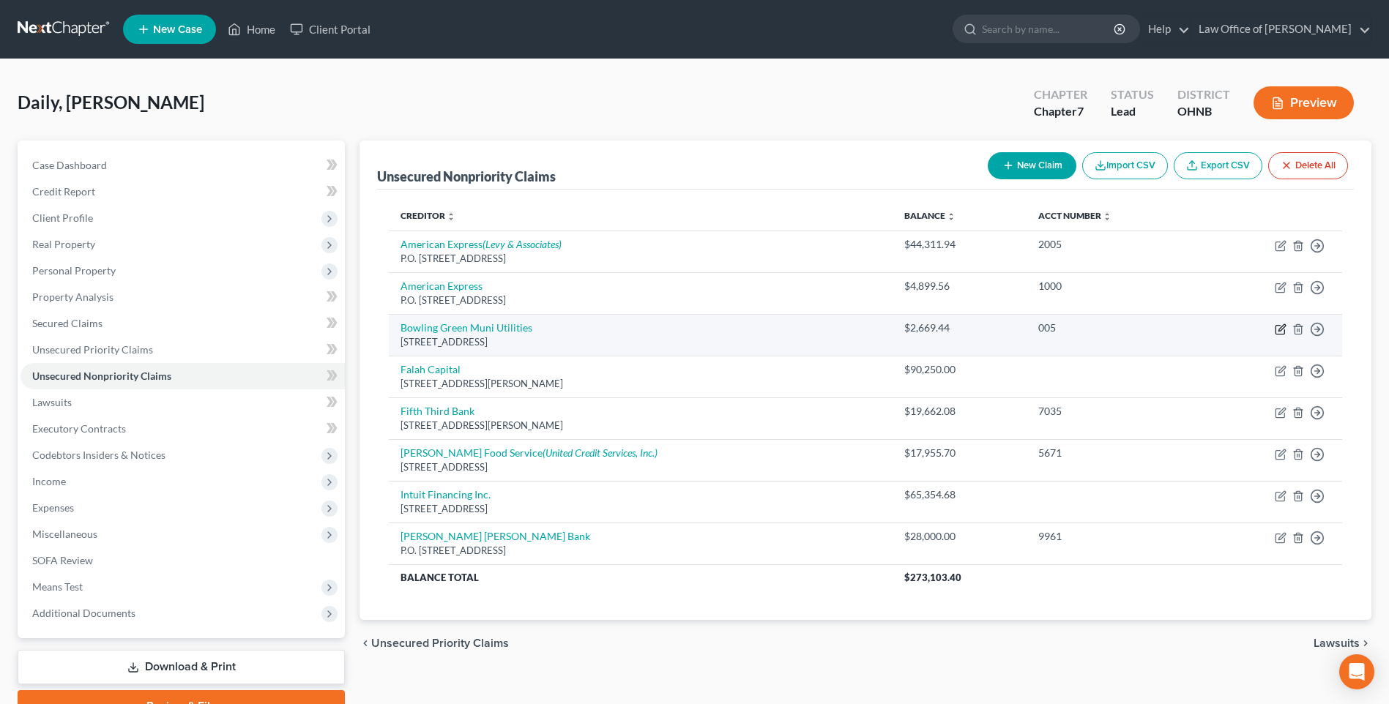
click at [1275, 335] on icon "button" at bounding box center [1281, 330] width 12 height 12
select select "36"
select select "20"
select select "0"
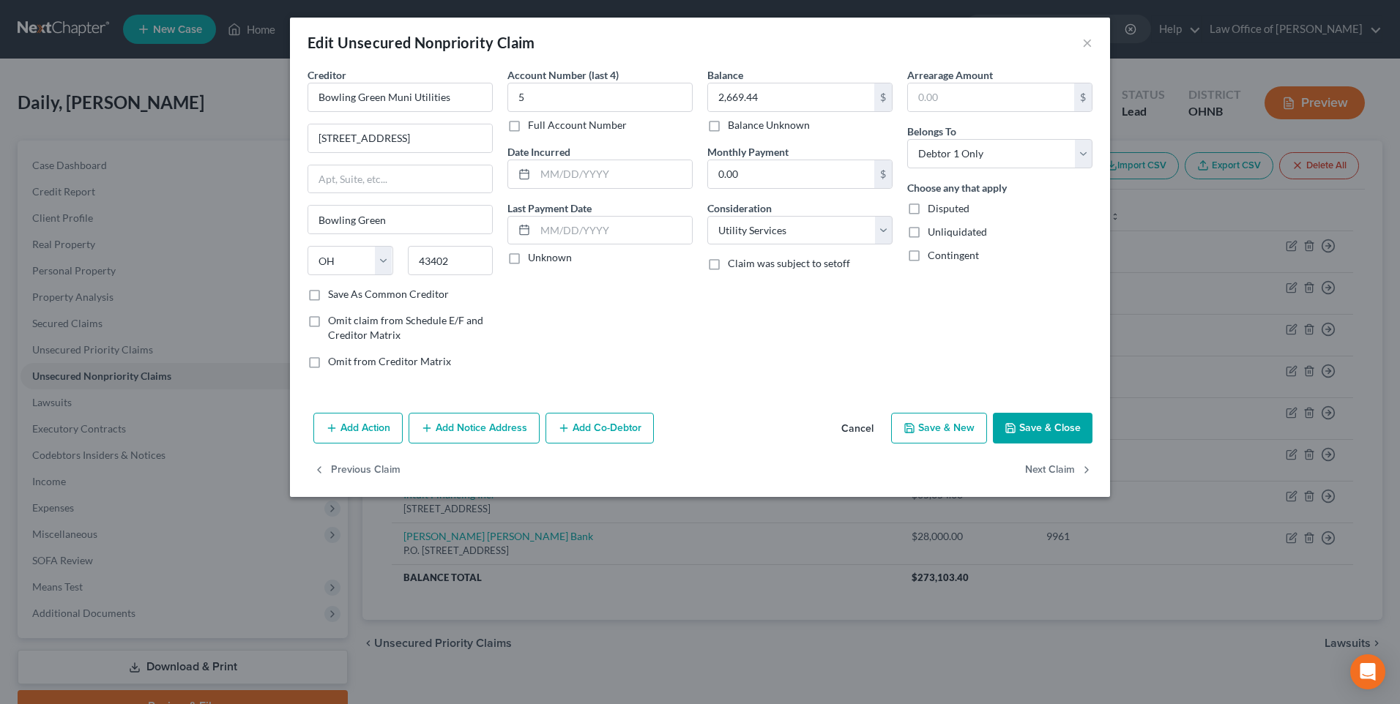
click at [580, 444] on button "Add Co-Debtor" at bounding box center [599, 428] width 108 height 31
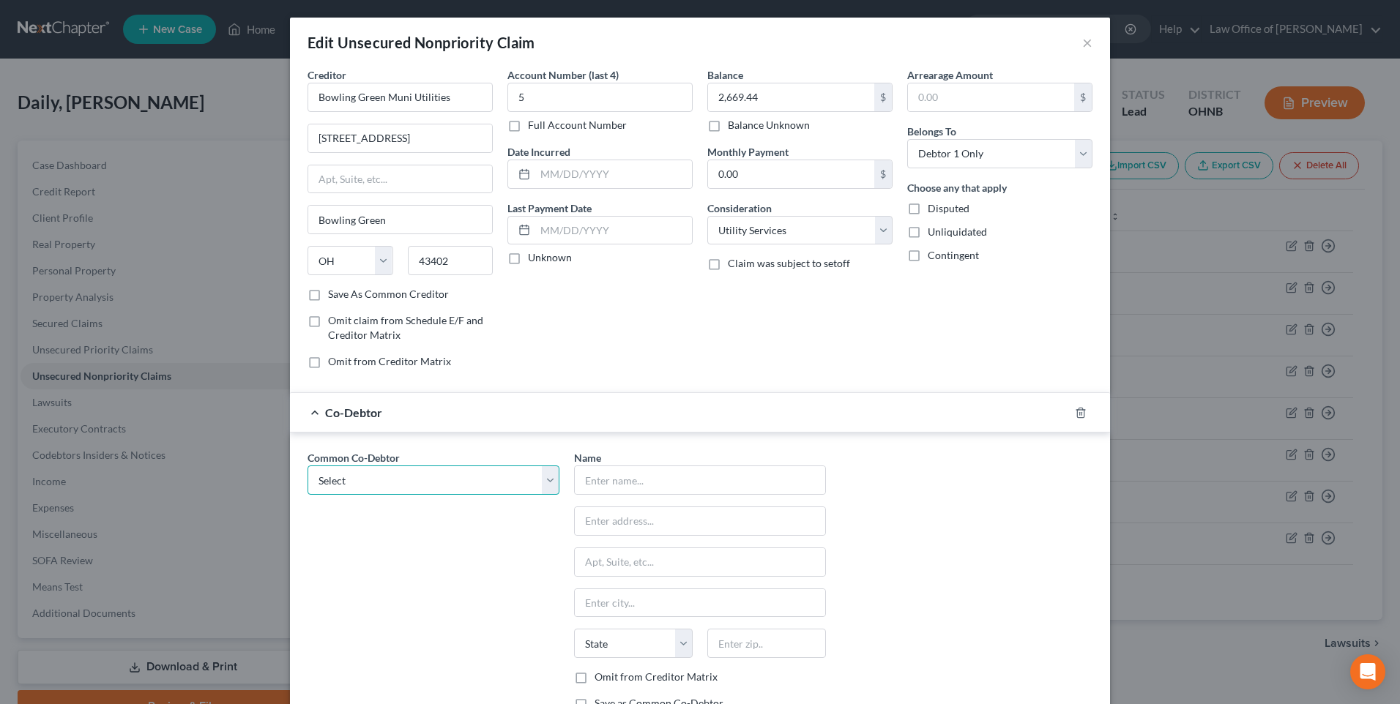
click at [532, 495] on select "Select Katy Daily Tribeca Concepts, LLC" at bounding box center [433, 480] width 252 height 29
select select "1"
click at [307, 494] on select "Select Katy Daily Tribeca Concepts, LLC" at bounding box center [433, 480] width 252 height 29
type input "Tribeca Concepts, LLC"
type input "[STREET_ADDRESS][PERSON_NAME]"
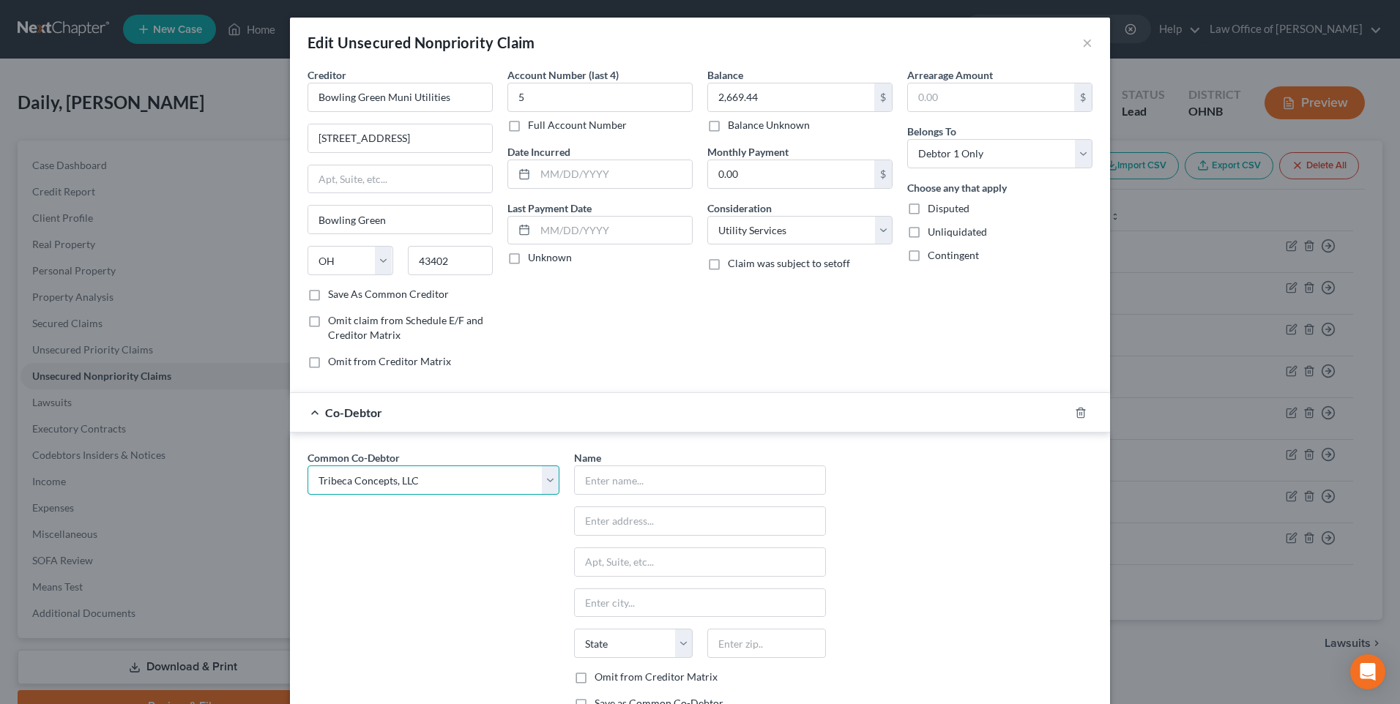
type input "Bowling Green"
select select "36"
type input "43402"
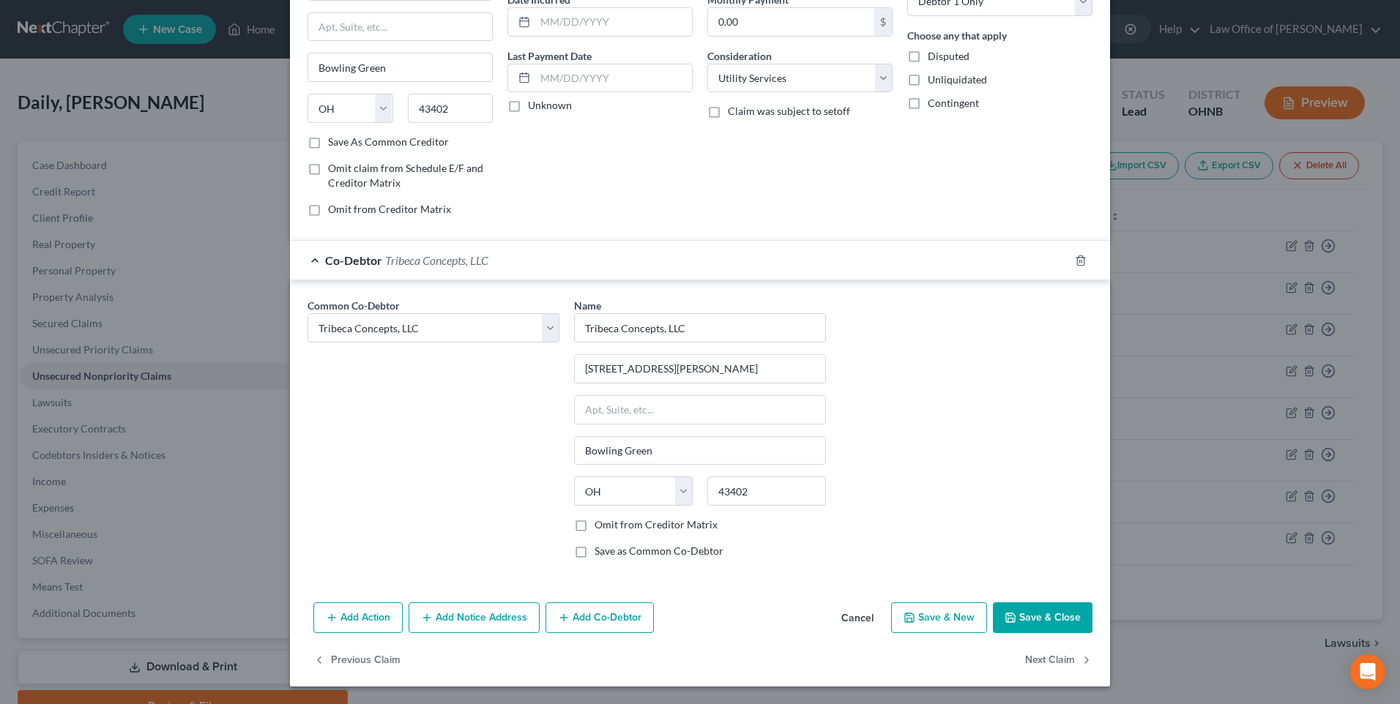
click at [594, 518] on label "Omit from Creditor Matrix" at bounding box center [655, 525] width 123 height 15
click at [600, 518] on input "Omit from Creditor Matrix" at bounding box center [605, 523] width 10 height 10
checkbox input "true"
click at [1063, 612] on button "Save & Close" at bounding box center [1043, 618] width 100 height 31
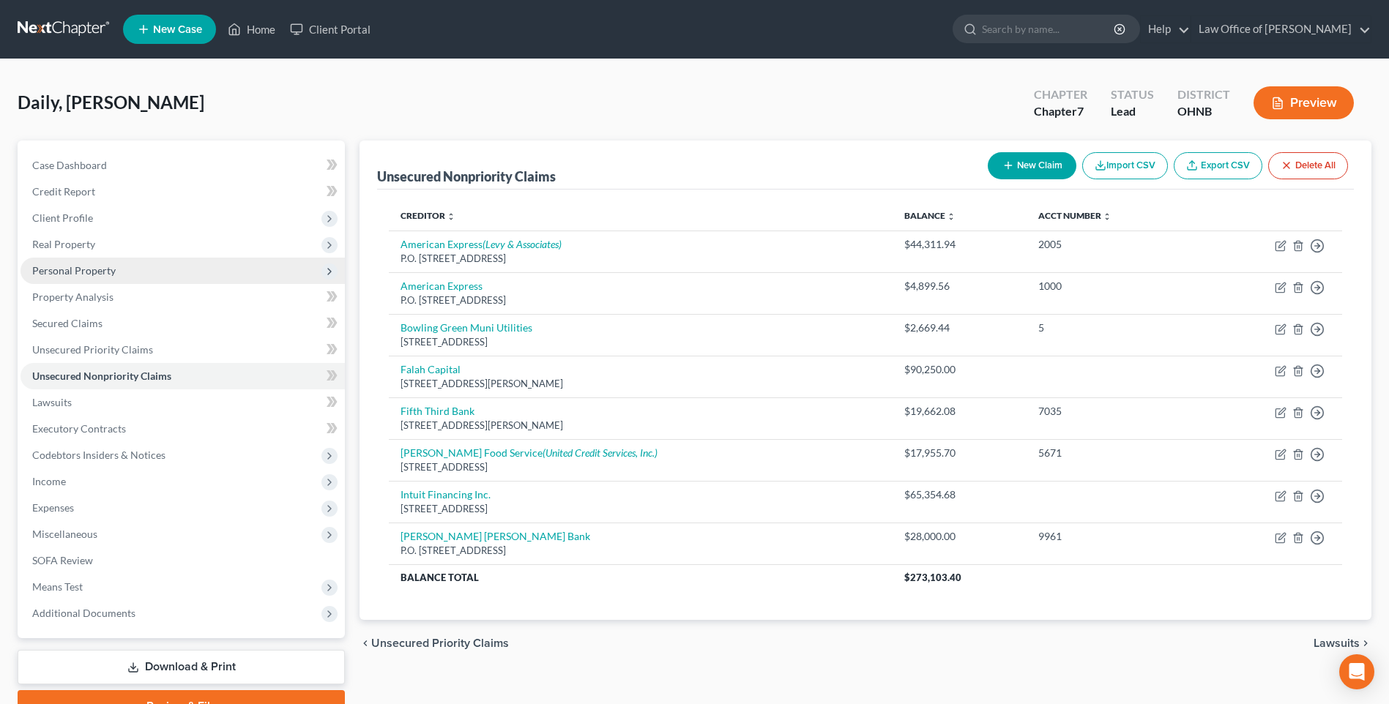
click at [75, 277] on span "Personal Property" at bounding box center [73, 270] width 83 height 12
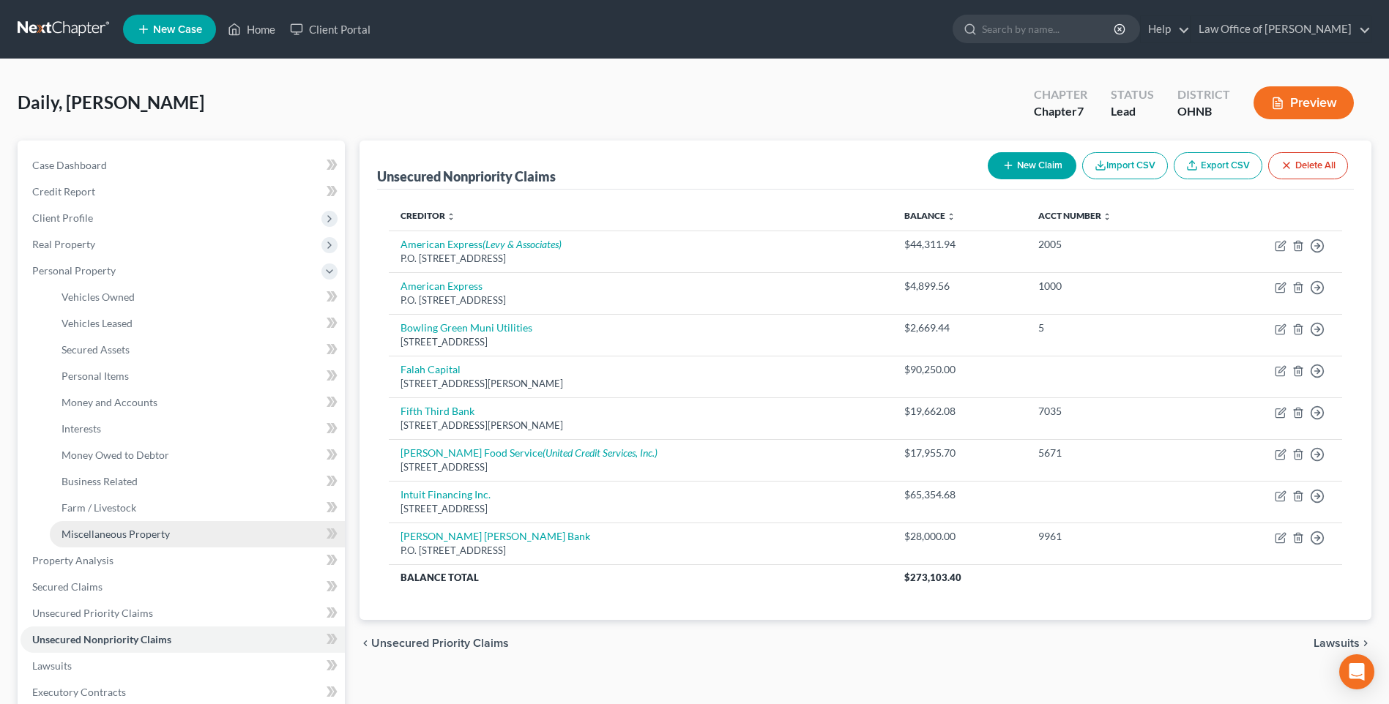
click at [119, 540] on span "Miscellaneous Property" at bounding box center [115, 534] width 108 height 12
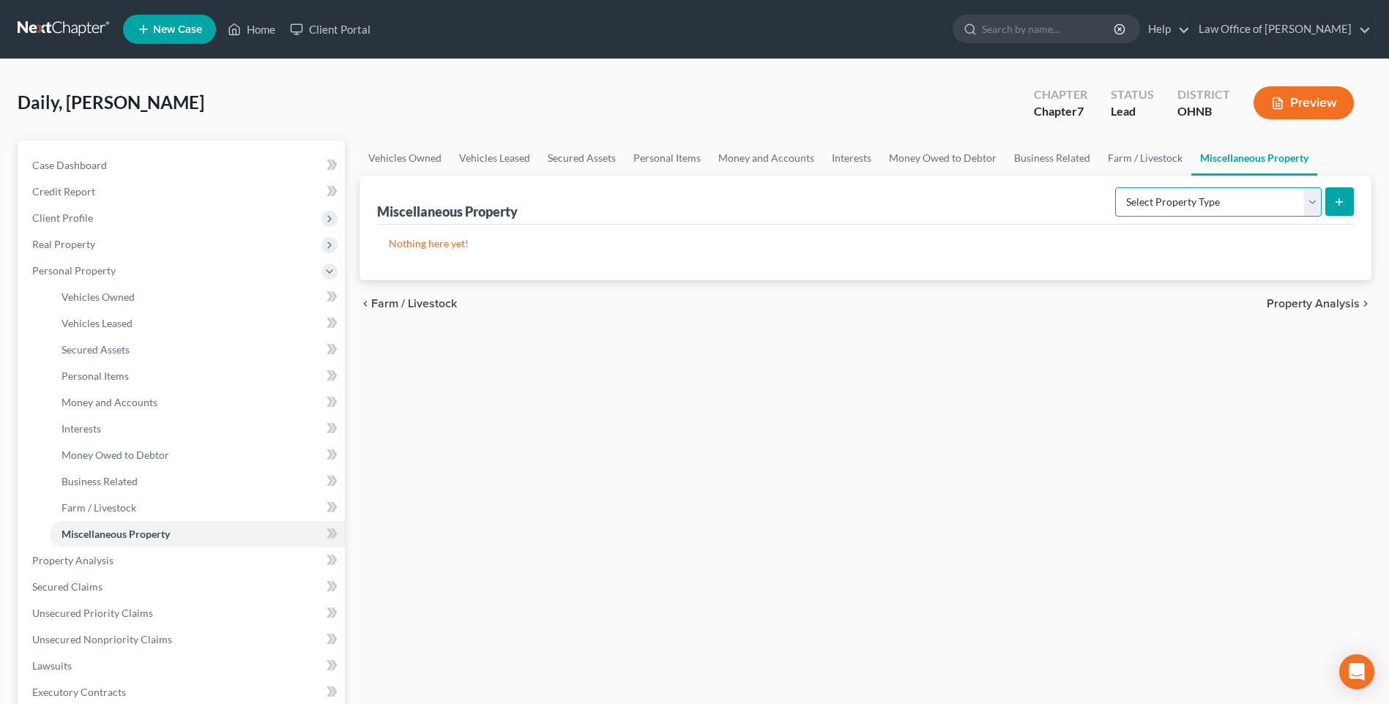
click at [1308, 217] on select "Select Property Type Assigned for Creditor Benefit [DATE] Holding for Another N…" at bounding box center [1218, 201] width 206 height 29
select select "transferred"
click at [1115, 217] on select "Select Property Type Assigned for Creditor Benefit [DATE] Holding for Another N…" at bounding box center [1218, 201] width 206 height 29
click at [1337, 208] on icon "submit" at bounding box center [1339, 202] width 12 height 12
select select "Ordinary ([DATE])"
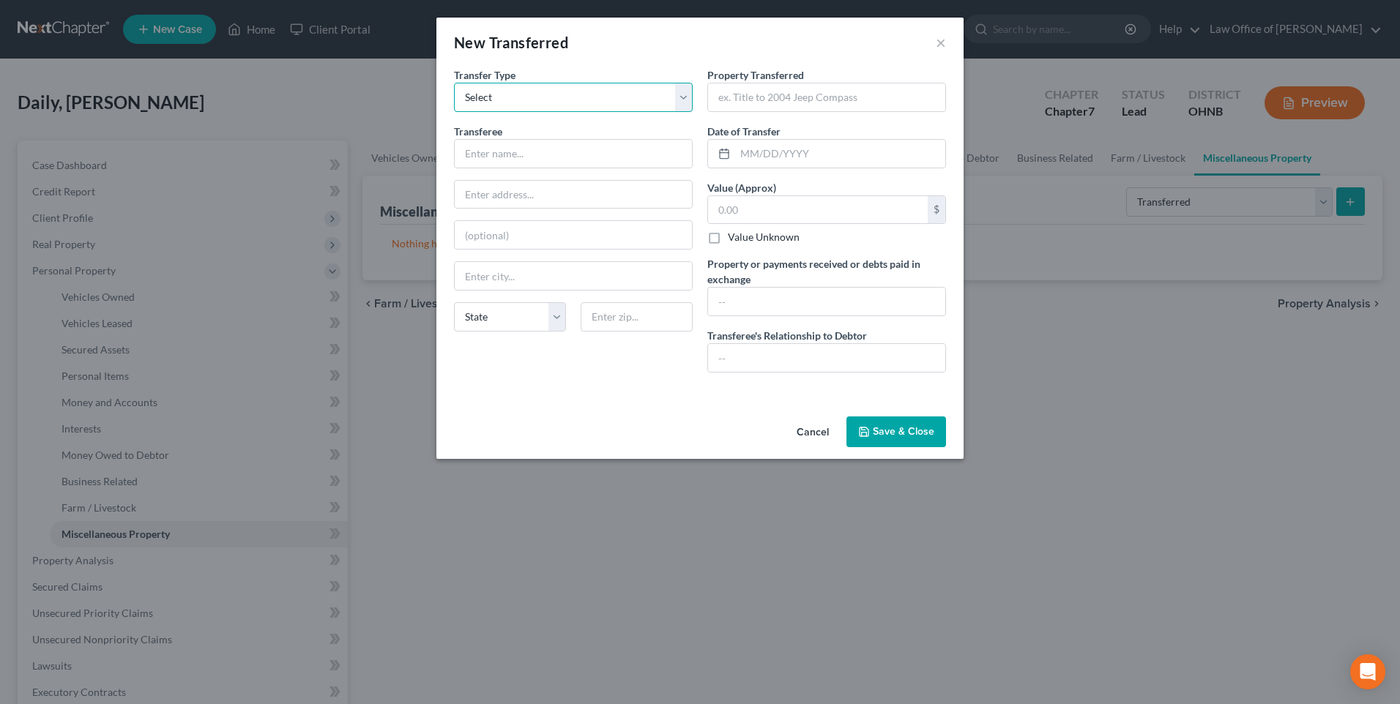
click at [685, 100] on select "Select Ordinary ([DATE]) [DATE]" at bounding box center [573, 97] width 239 height 29
click at [644, 107] on select "Select Ordinary ([DATE]) [DATE]" at bounding box center [573, 97] width 239 height 29
click at [482, 157] on input "text" at bounding box center [573, 154] width 237 height 28
type input "Misc. Auction Bidders"
click at [818, 100] on input "text" at bounding box center [826, 97] width 237 height 28
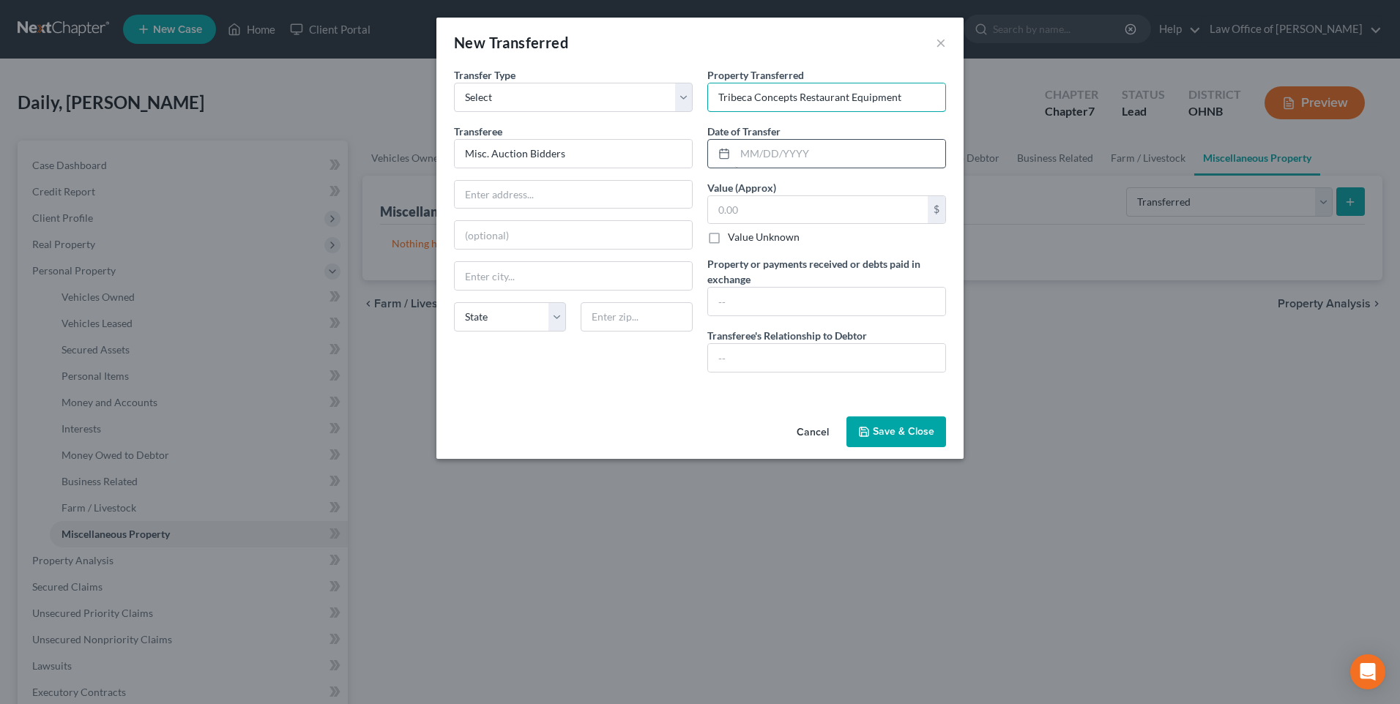
type input "Tribeca Concepts Restaurant Equipment"
click at [755, 157] on input "text" at bounding box center [840, 154] width 210 height 28
type input "[DATE]"
click at [753, 213] on input "text" at bounding box center [818, 210] width 220 height 28
type input "32,000"
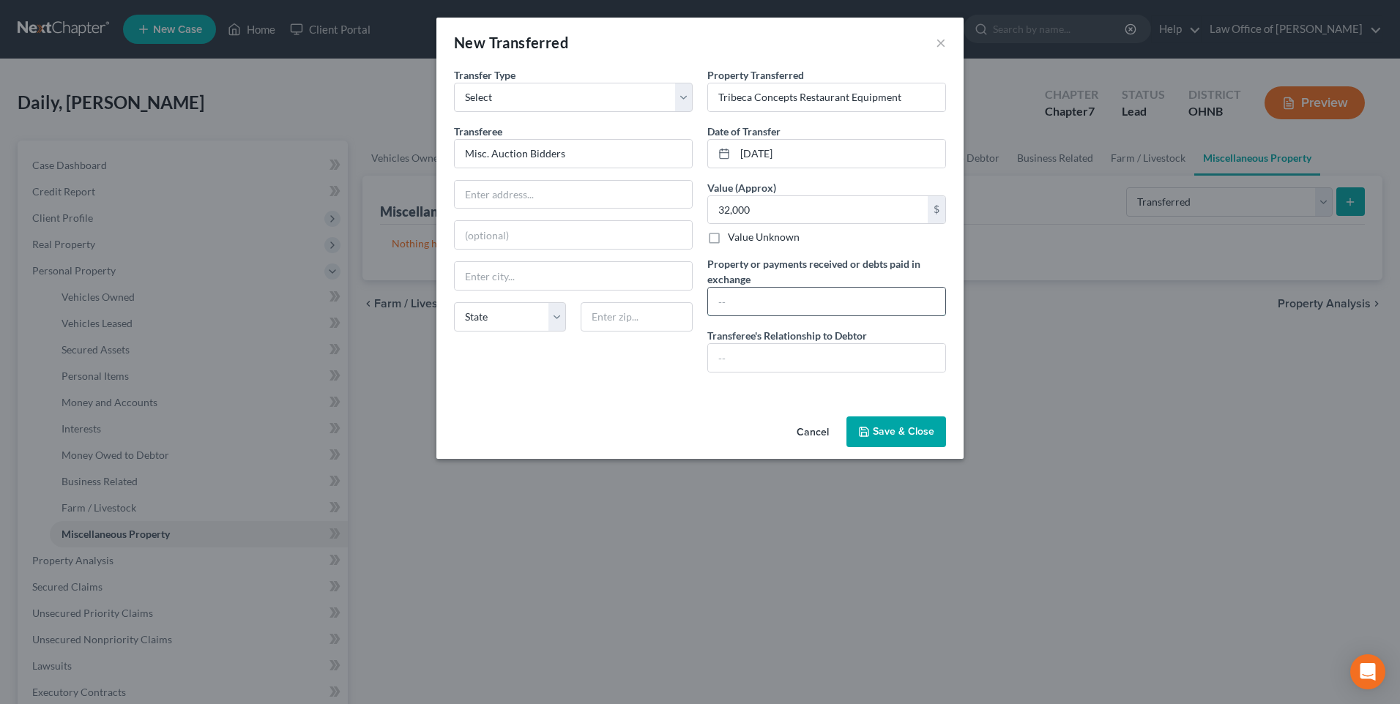
click at [732, 316] on input "text" at bounding box center [826, 302] width 237 height 28
type input "Business debts paid to SBA loan; balance remains of $90,000"
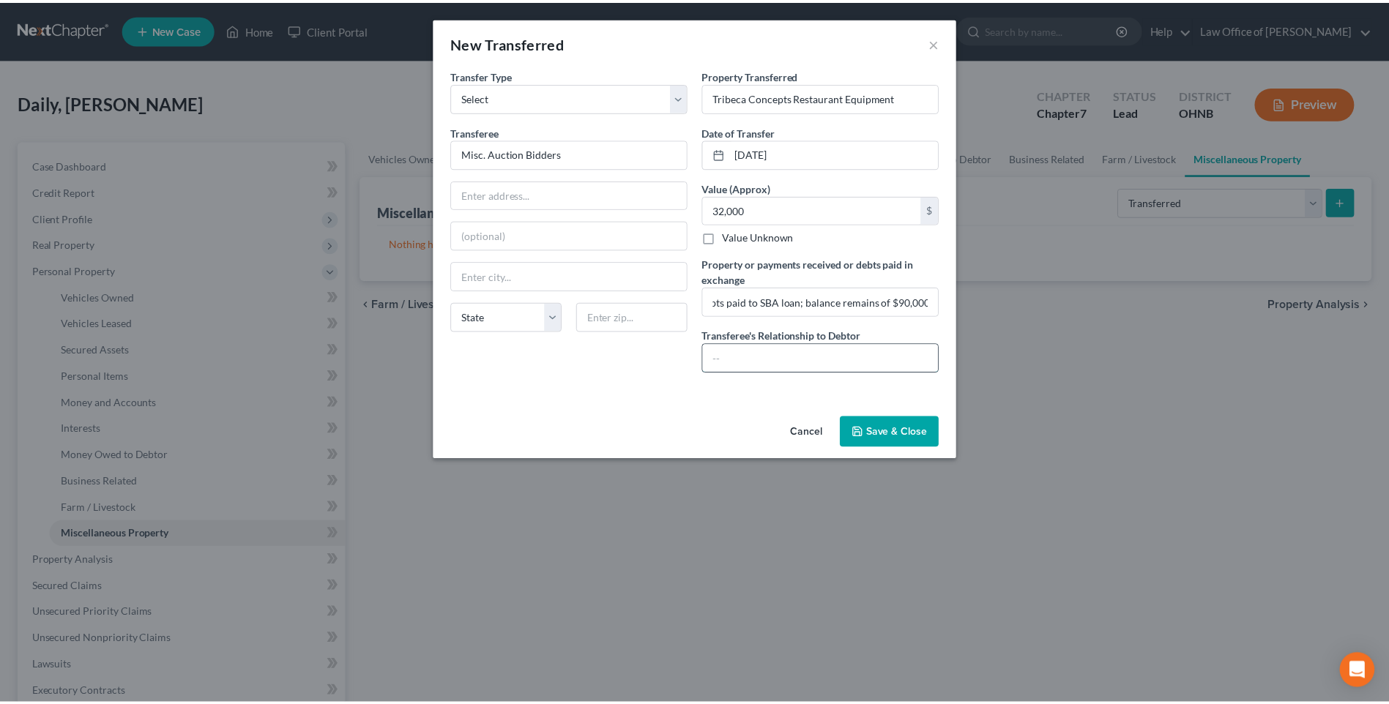
scroll to position [0, 0]
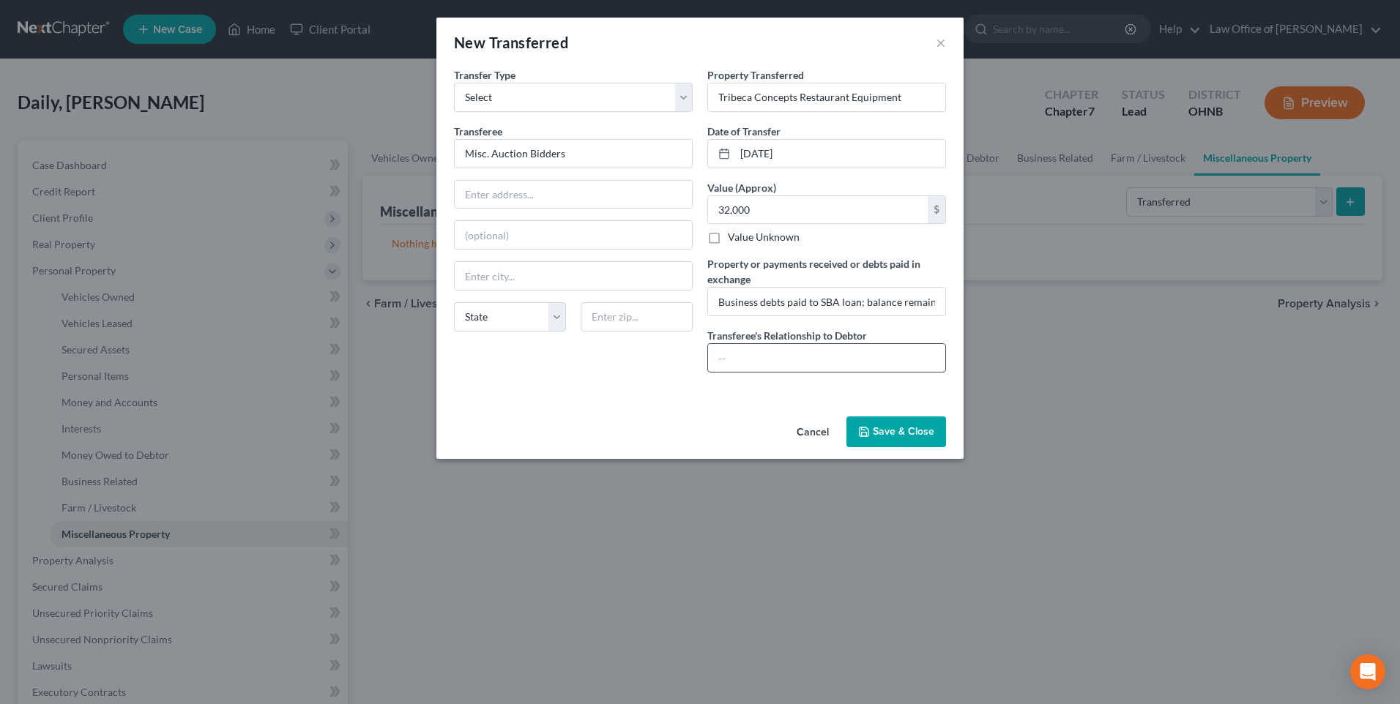
click at [773, 372] on input "text" at bounding box center [826, 358] width 237 height 28
type input "None"
click at [921, 447] on button "Save & Close" at bounding box center [896, 432] width 100 height 31
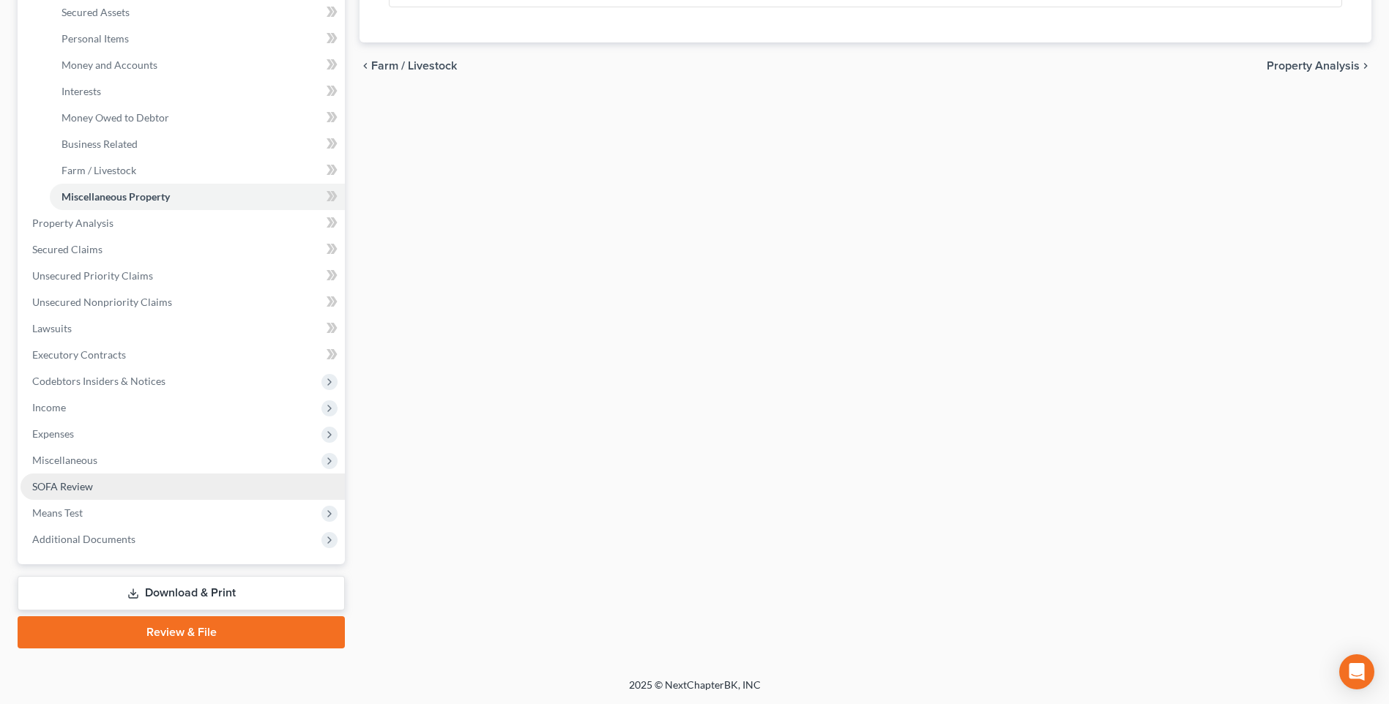
scroll to position [402, 0]
click at [86, 480] on span "SOFA Review" at bounding box center [62, 486] width 61 height 12
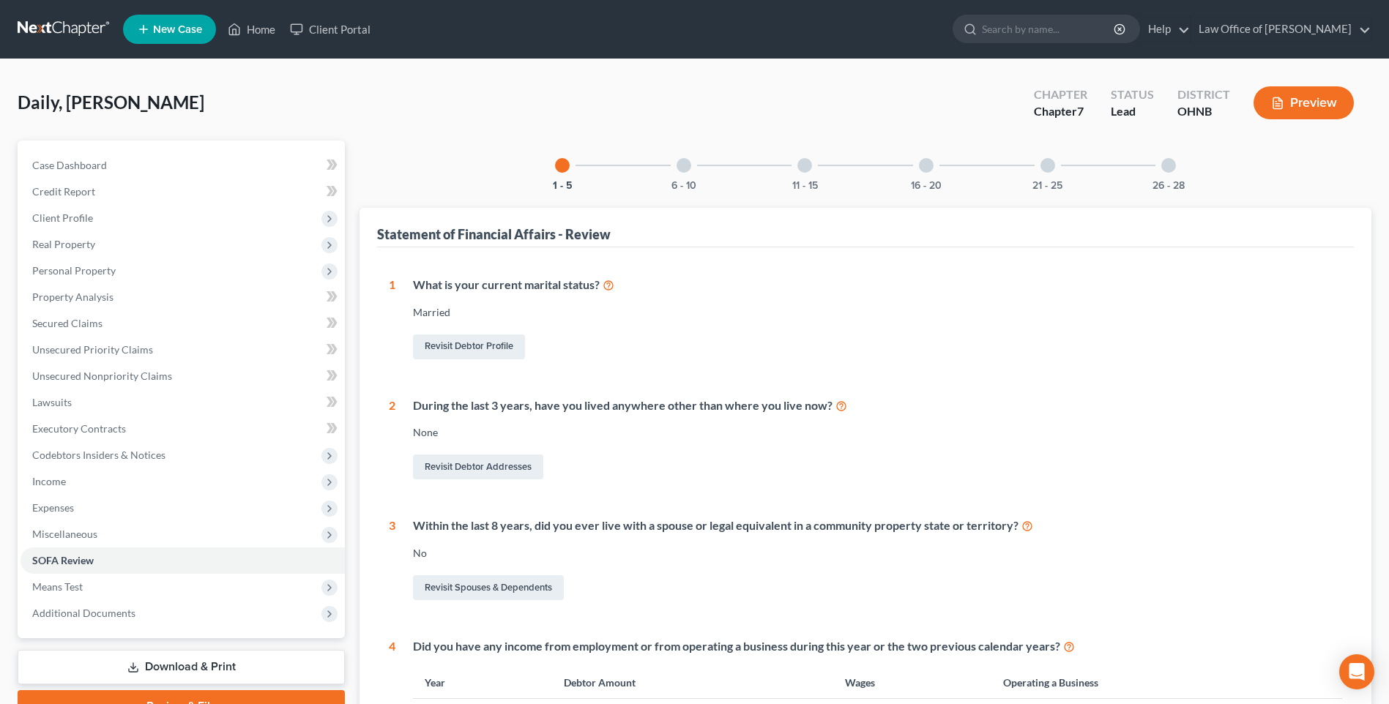
click at [676, 173] on div at bounding box center [683, 165] width 15 height 15
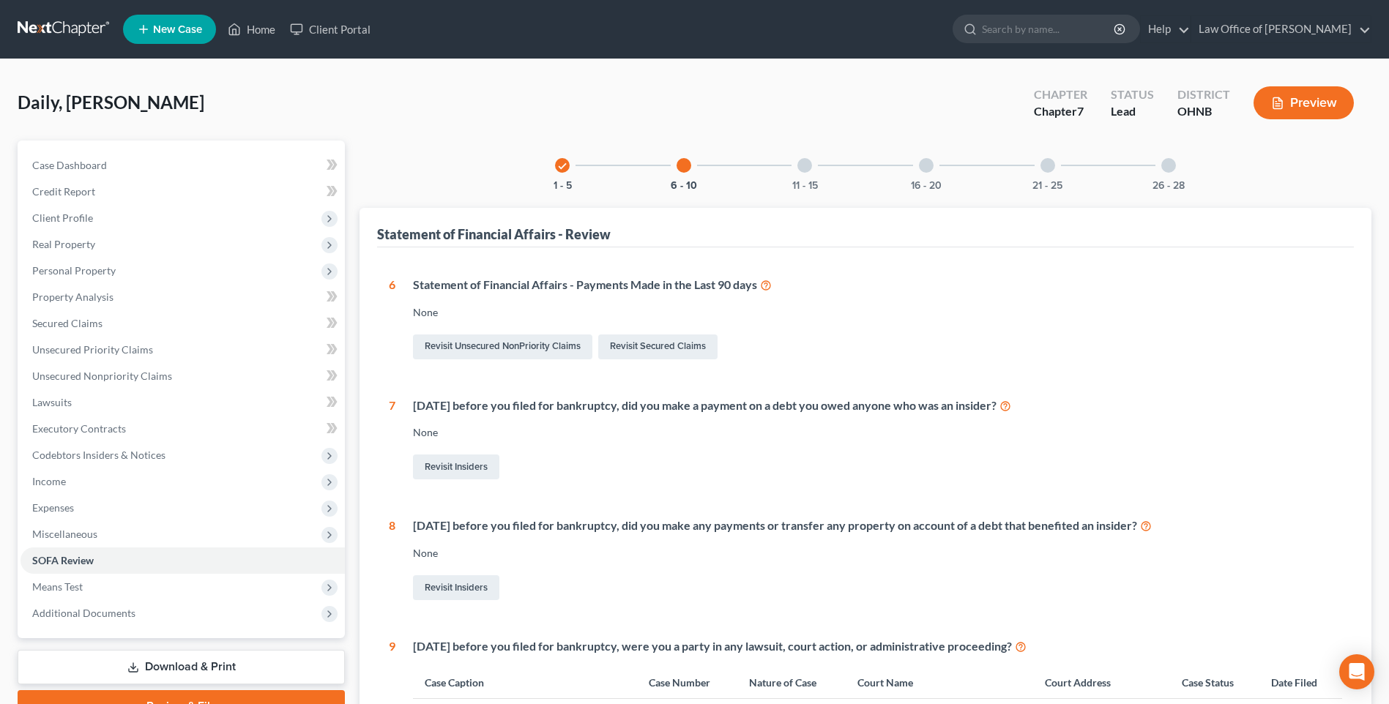
click at [802, 173] on div at bounding box center [804, 165] width 15 height 15
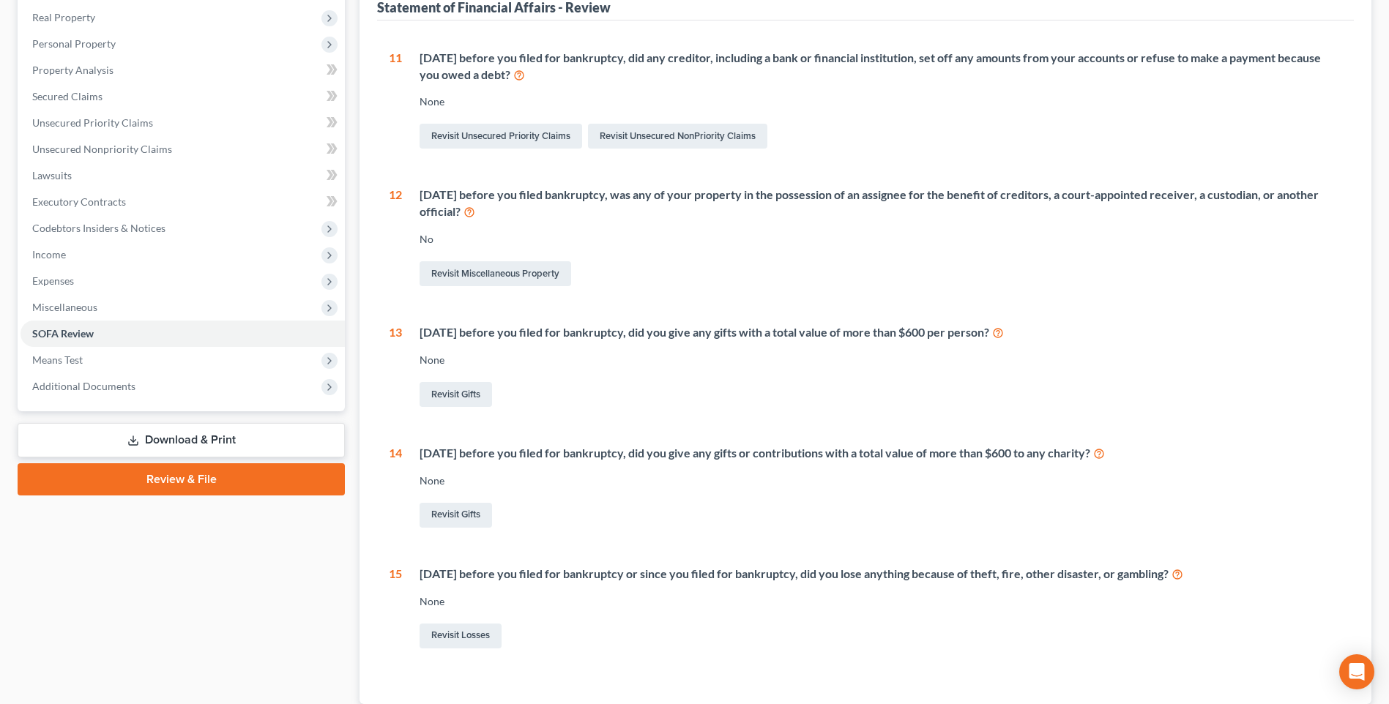
scroll to position [27, 0]
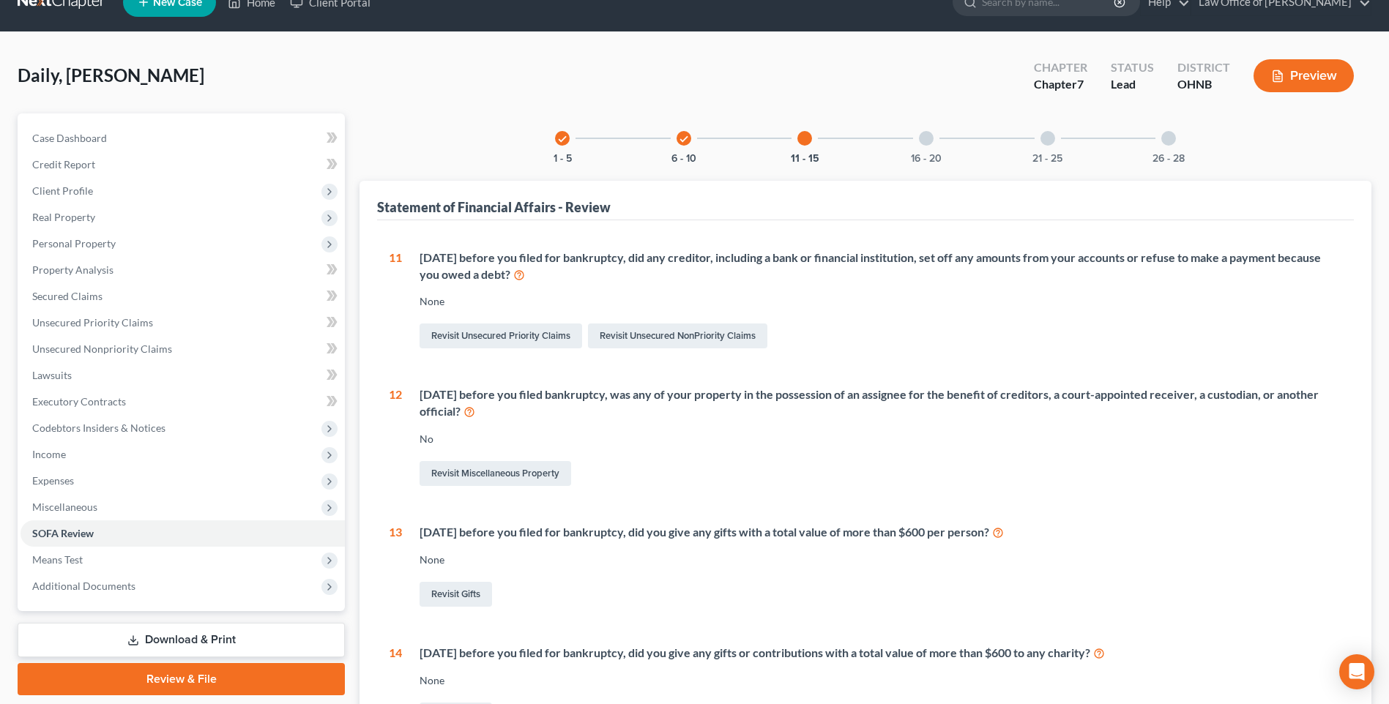
click at [931, 145] on div at bounding box center [926, 138] width 15 height 15
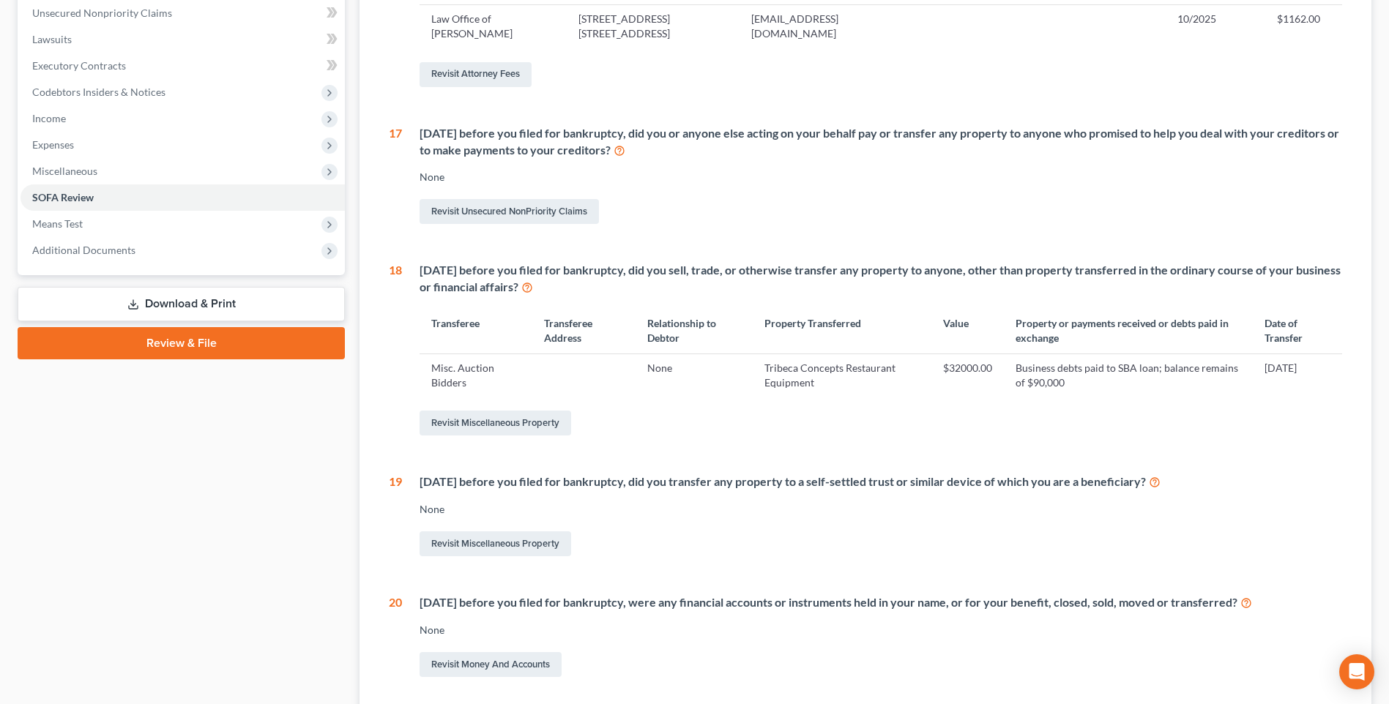
scroll to position [129, 0]
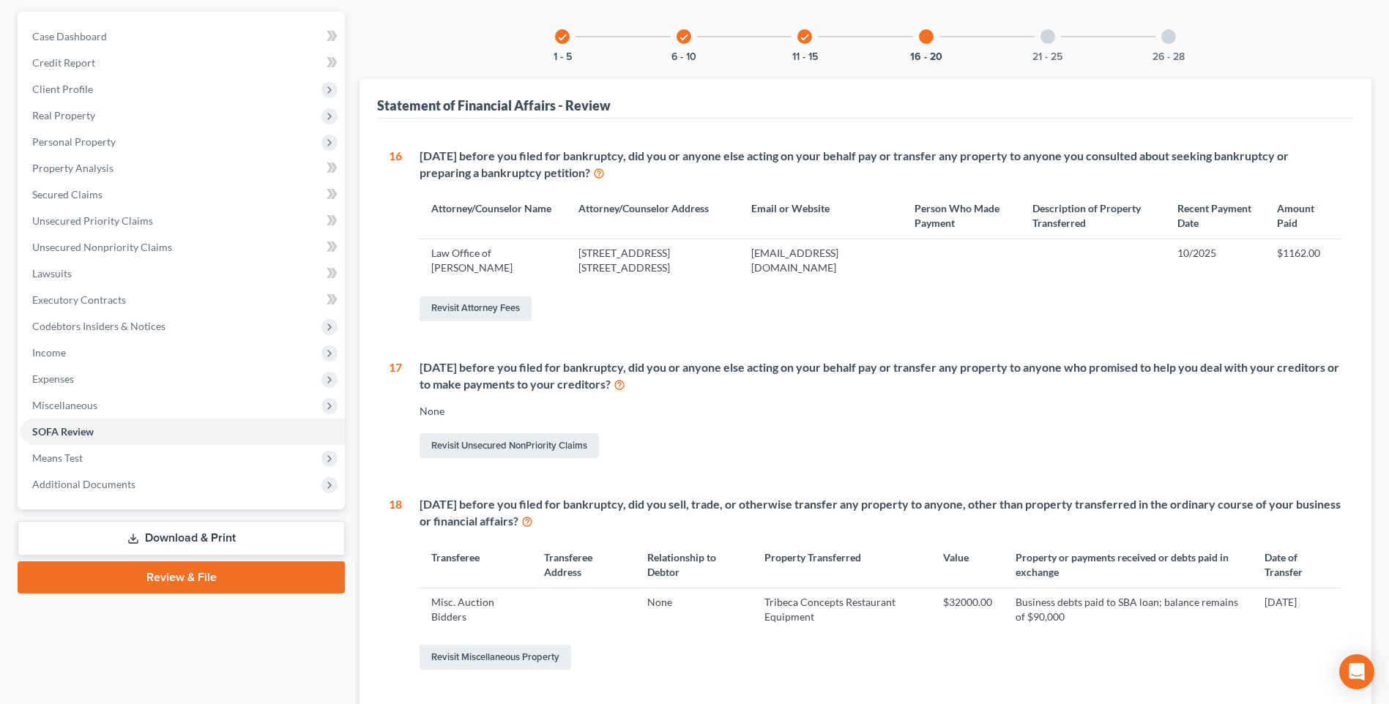
click at [1055, 42] on div at bounding box center [1047, 36] width 15 height 15
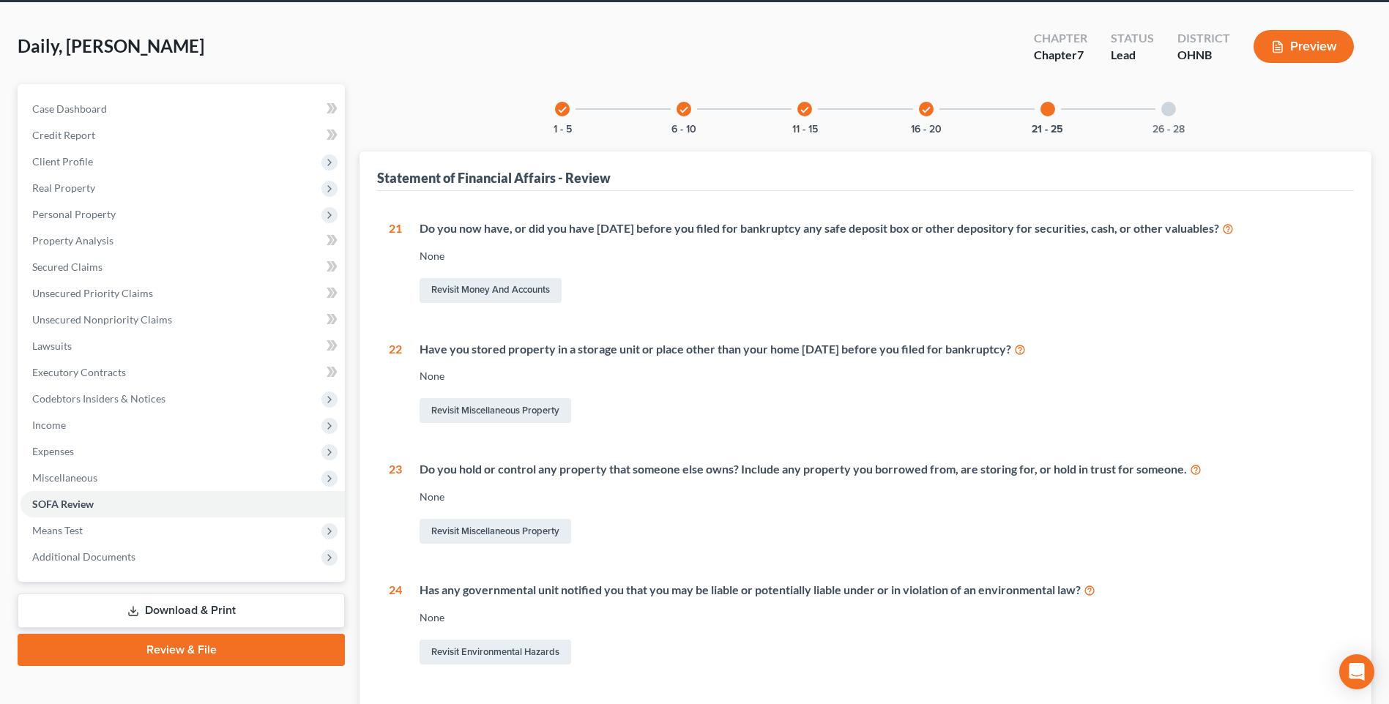
scroll to position [0, 0]
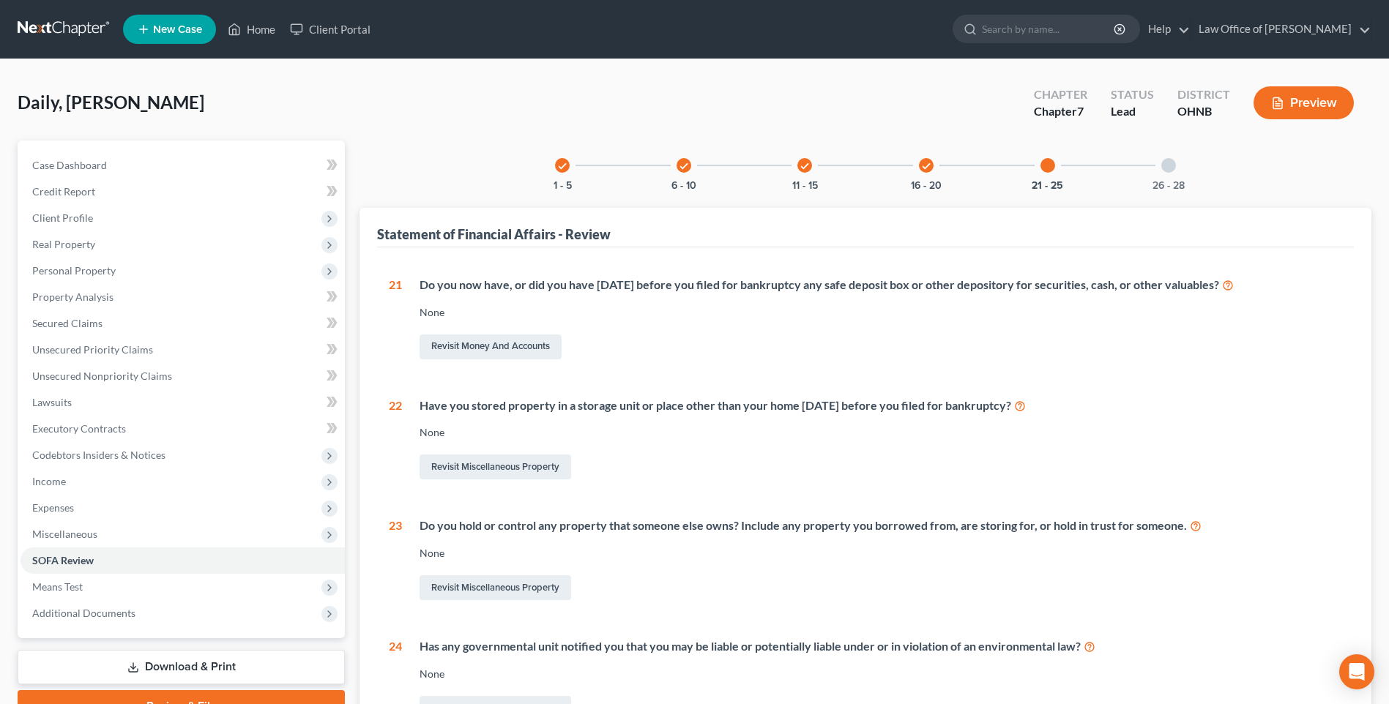
click at [1176, 173] on div at bounding box center [1168, 165] width 15 height 15
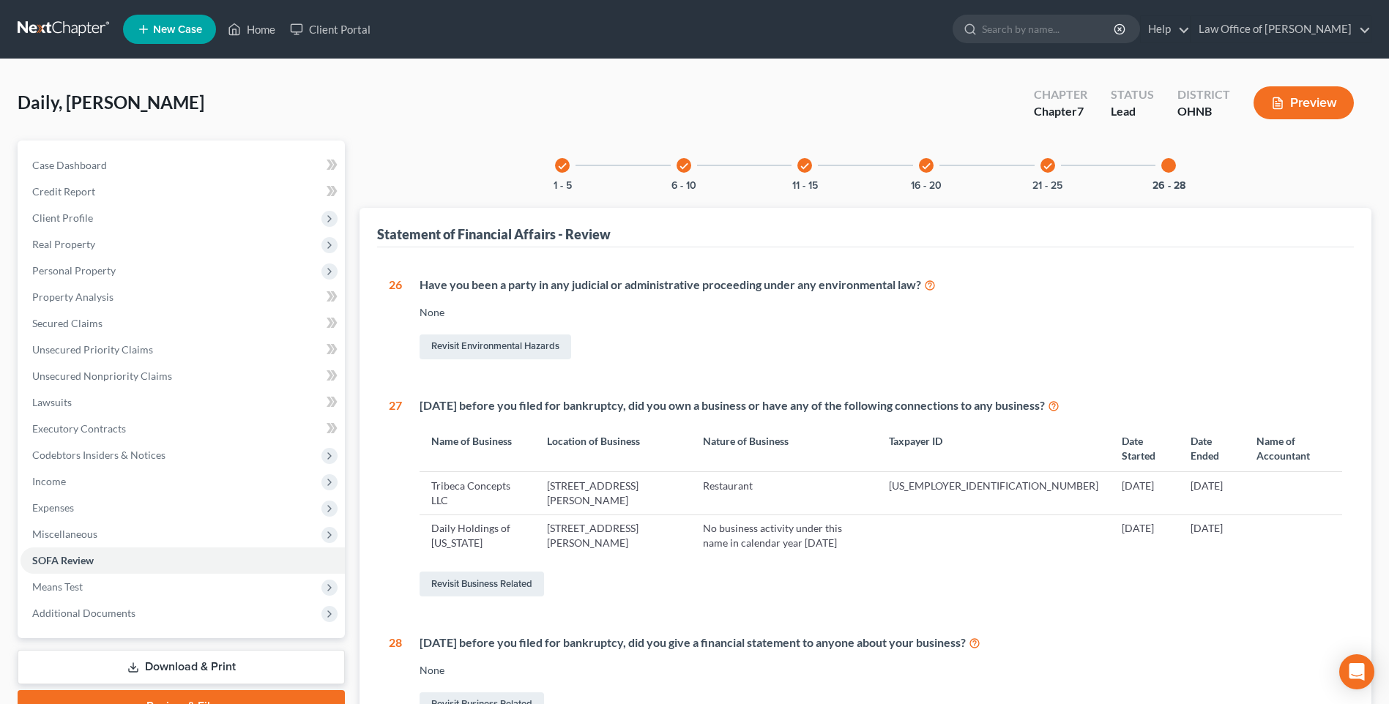
click at [1290, 108] on button "Preview" at bounding box center [1303, 102] width 100 height 33
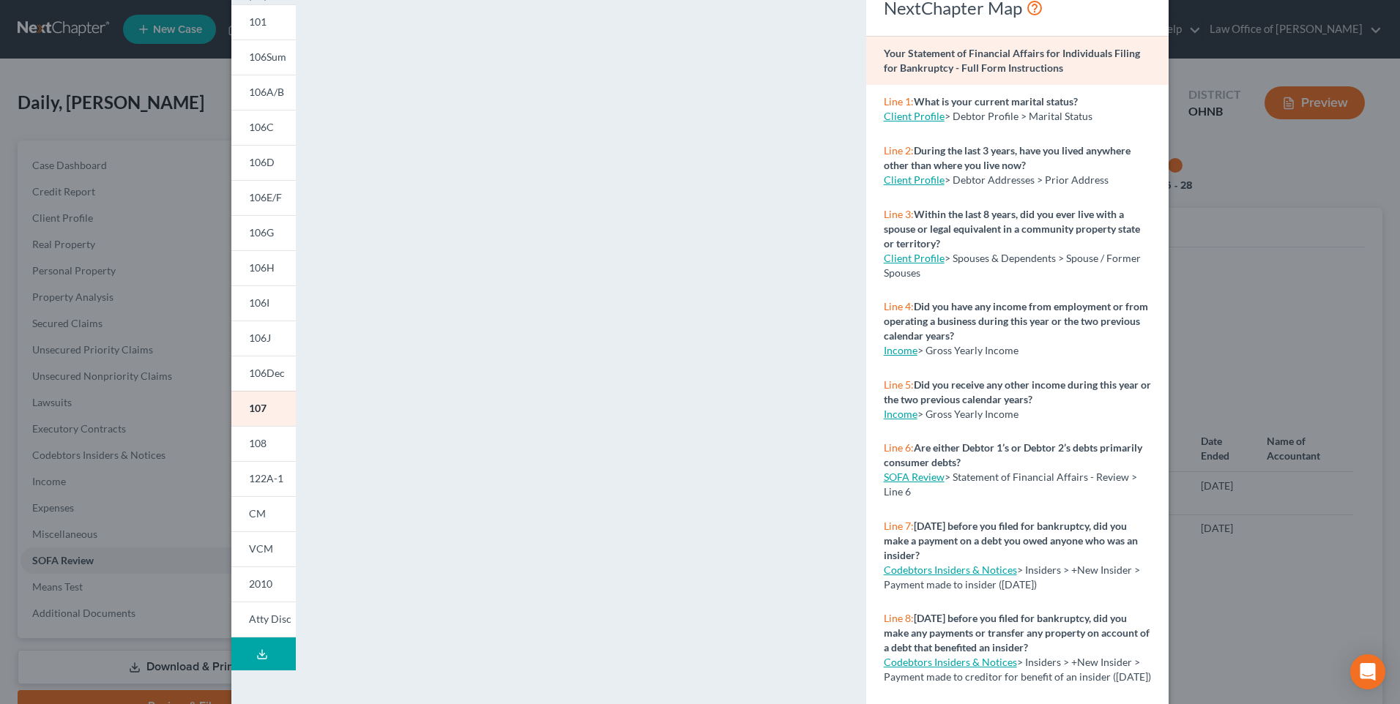
scroll to position [129, 0]
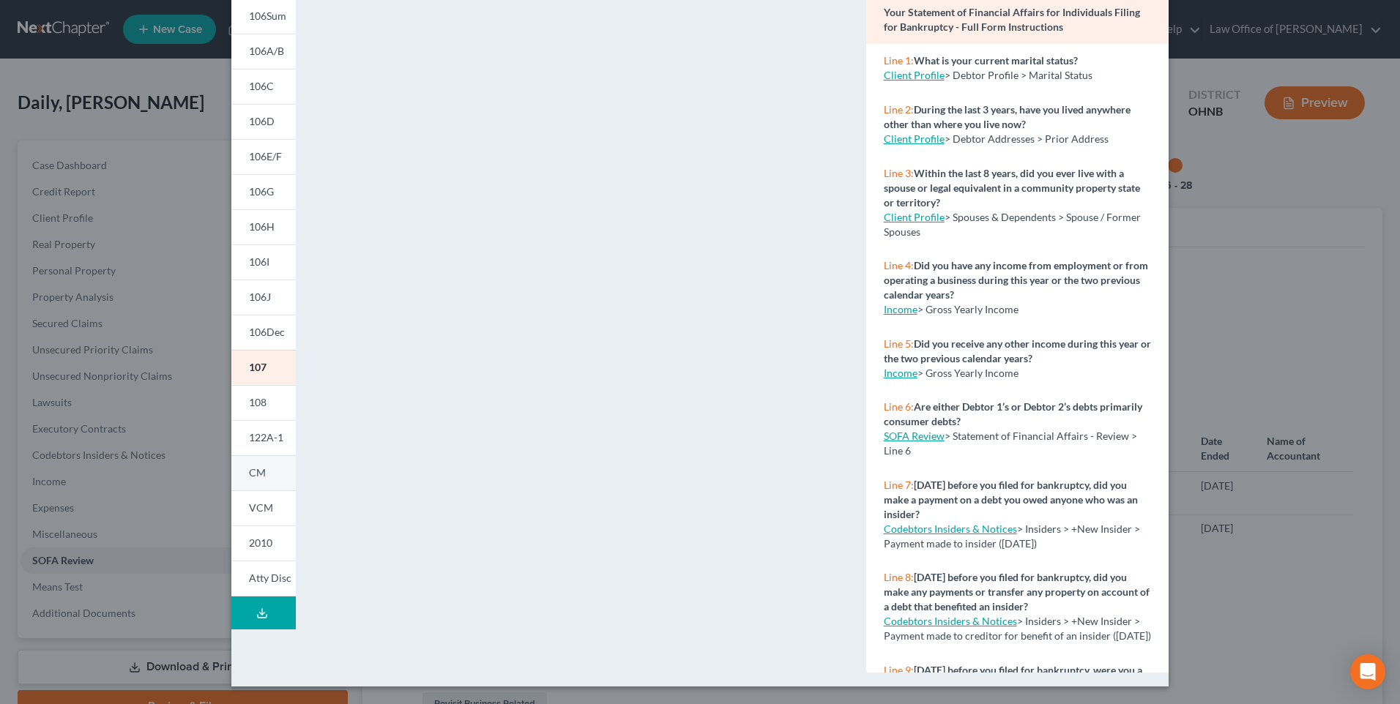
click at [249, 479] on span "CM" at bounding box center [257, 472] width 17 height 12
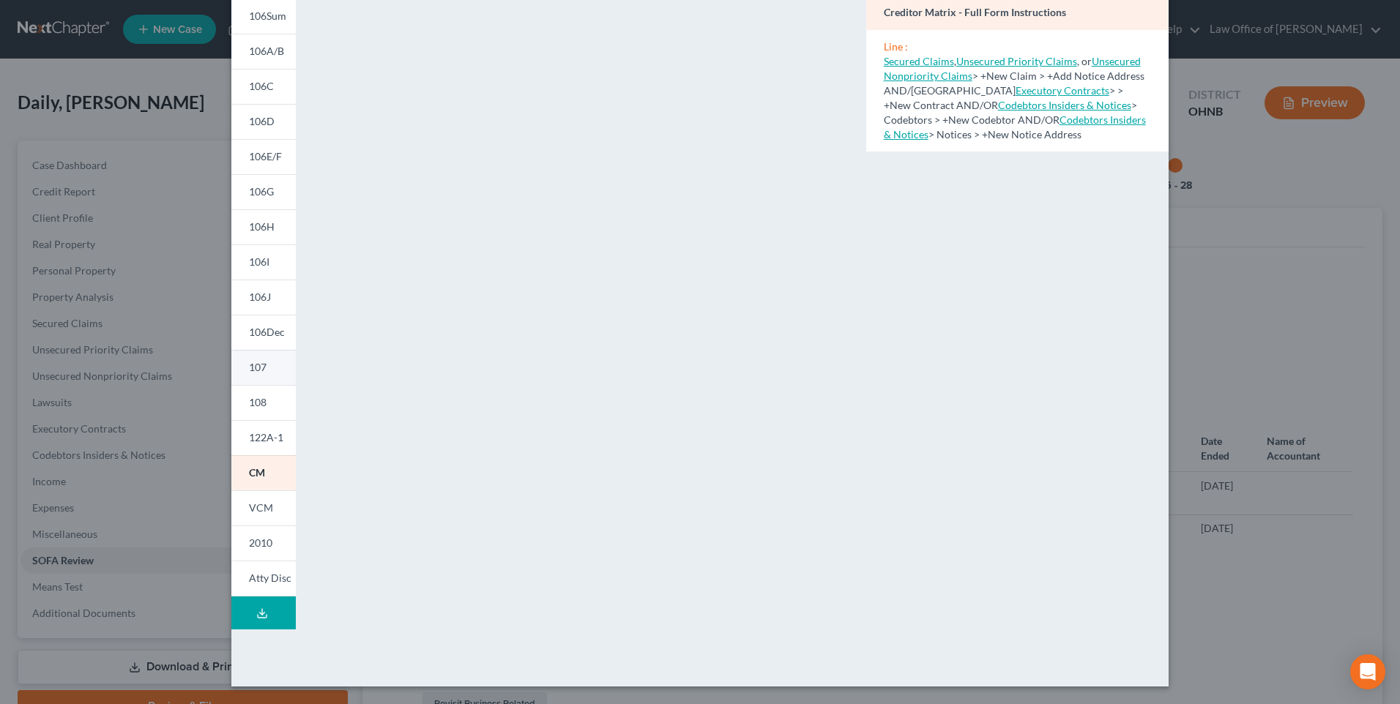
click at [235, 385] on link "107" at bounding box center [263, 367] width 64 height 35
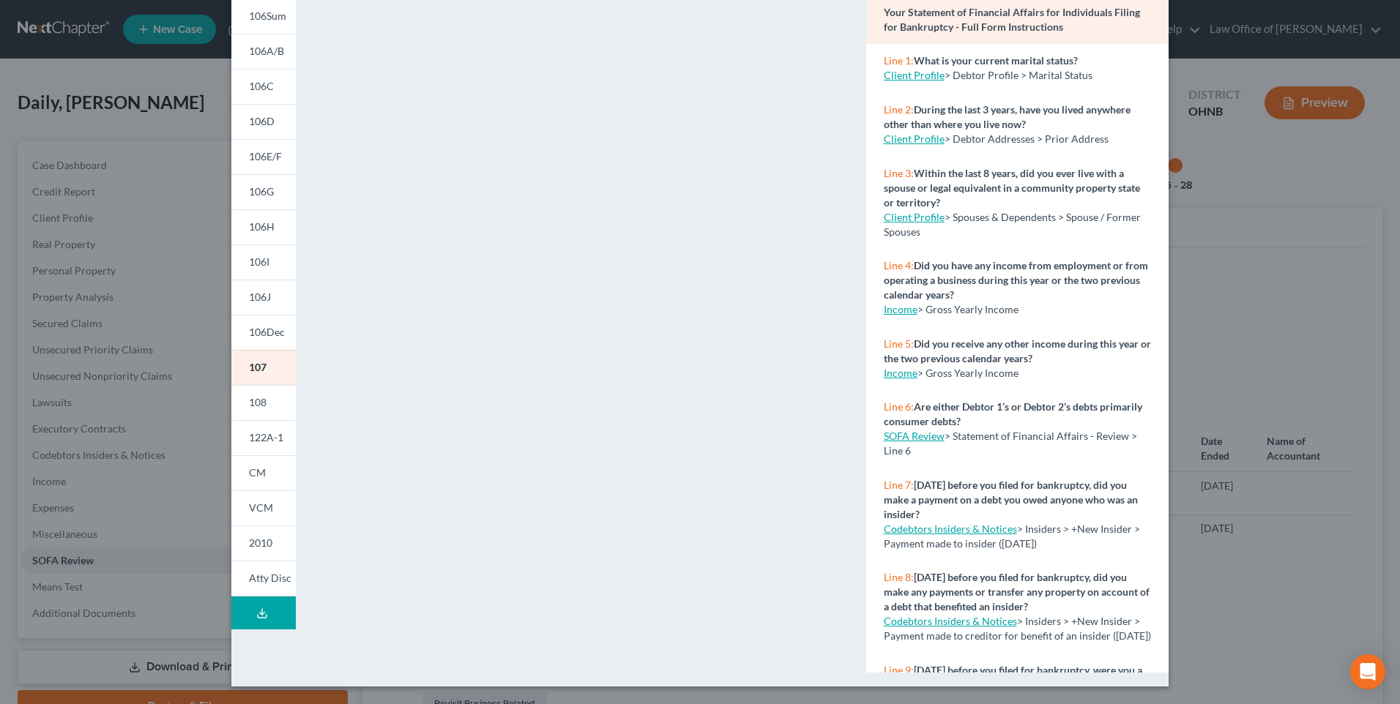
drag, startPoint x: 238, startPoint y: 240, endPoint x: 289, endPoint y: 256, distance: 53.5
click at [249, 233] on span "106H" at bounding box center [262, 226] width 26 height 12
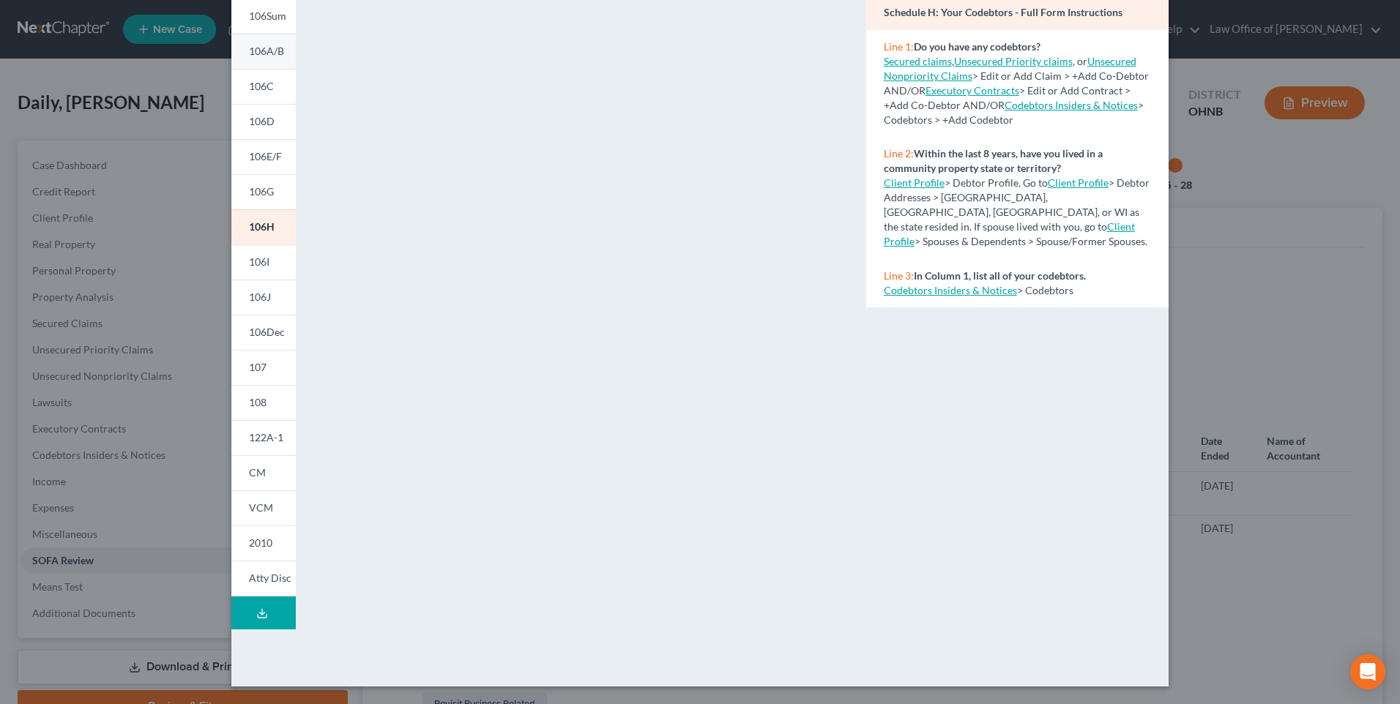
click at [249, 54] on span "106A/B" at bounding box center [266, 51] width 35 height 12
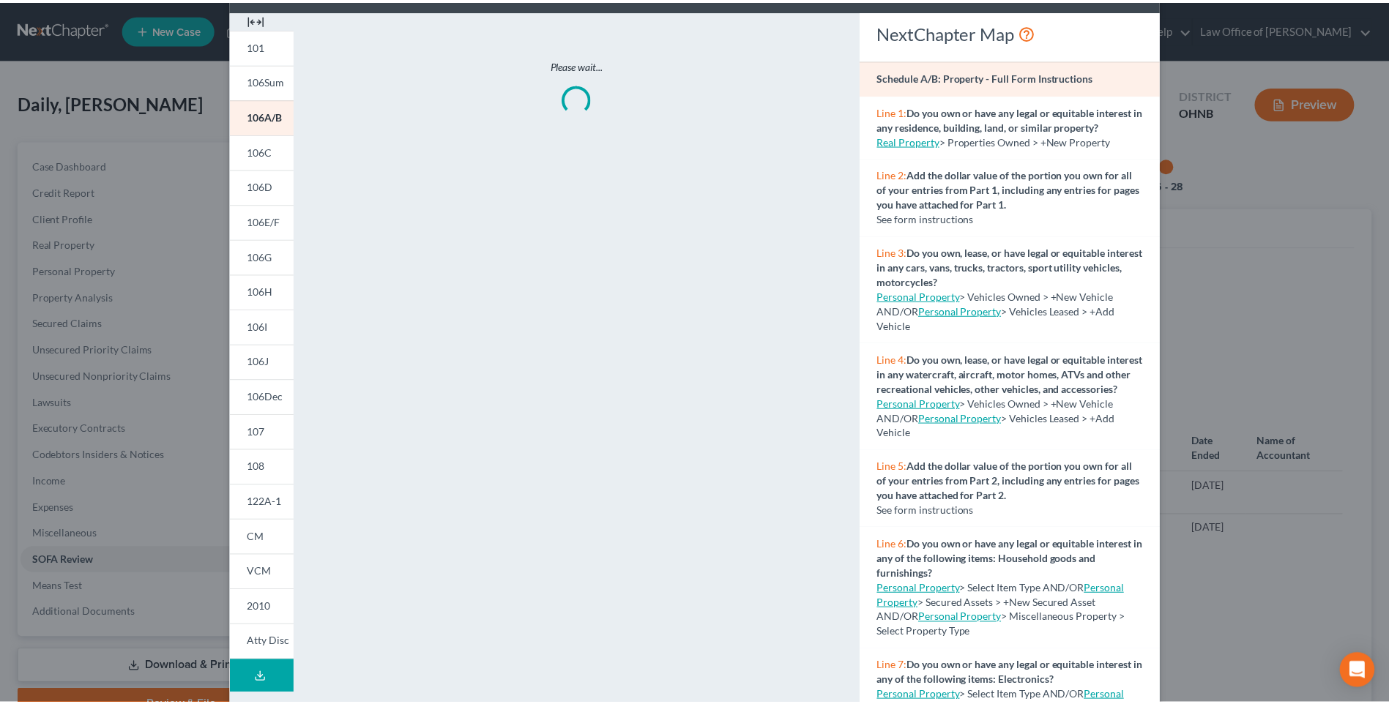
scroll to position [0, 0]
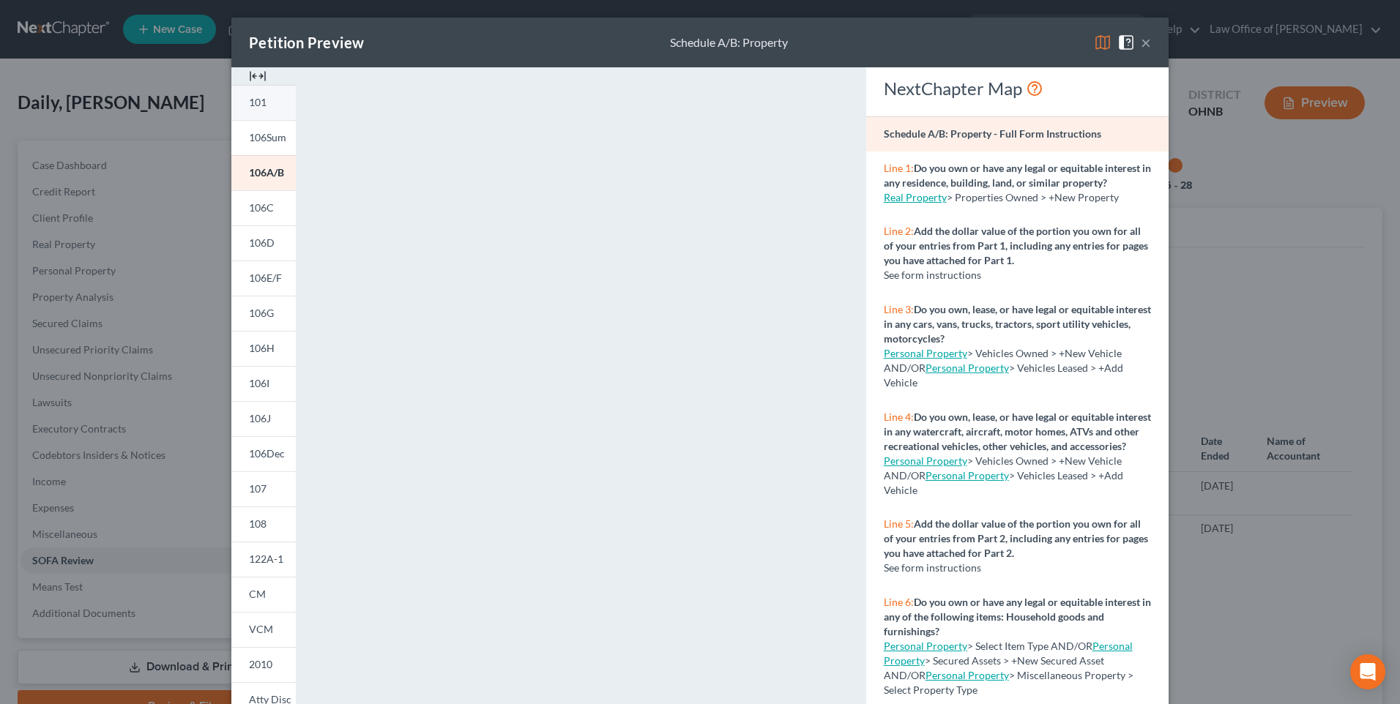
click at [249, 108] on span "101" at bounding box center [258, 102] width 18 height 12
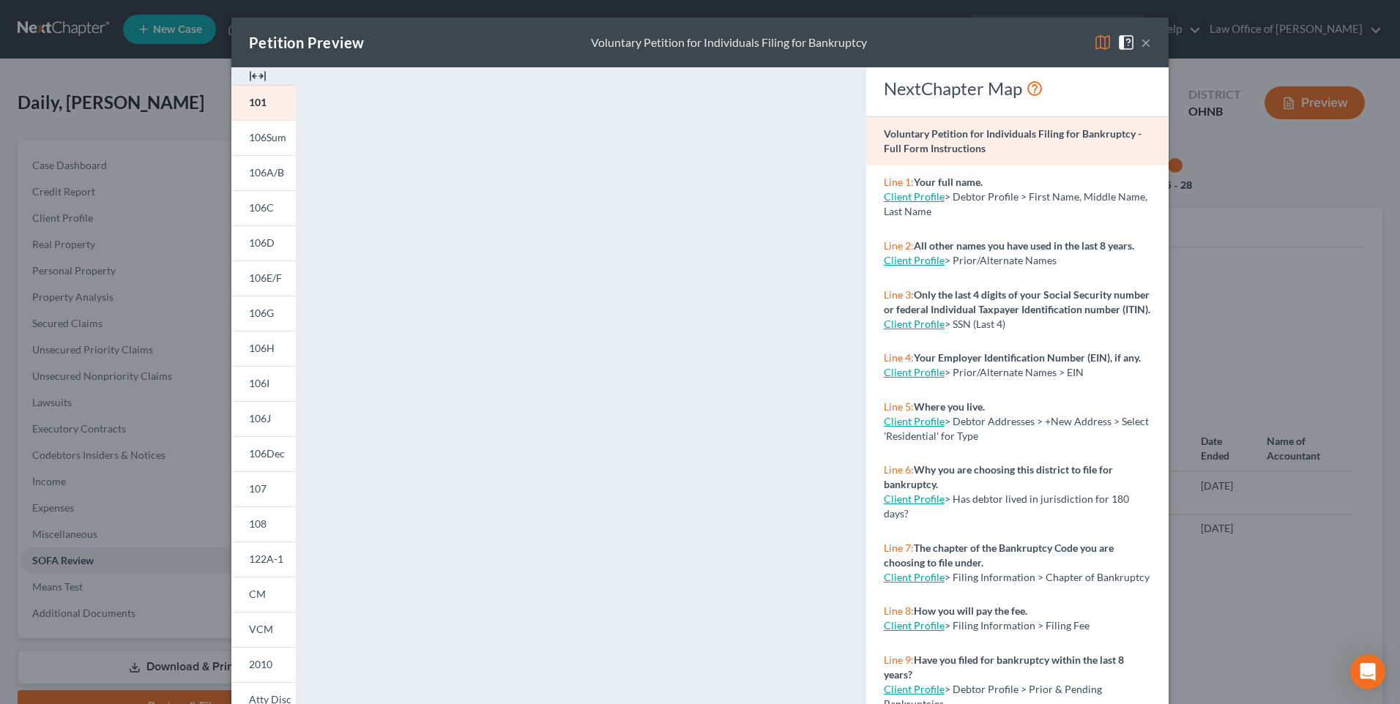
click at [1151, 45] on button "×" at bounding box center [1146, 43] width 10 height 18
